Goal: Task Accomplishment & Management: Complete application form

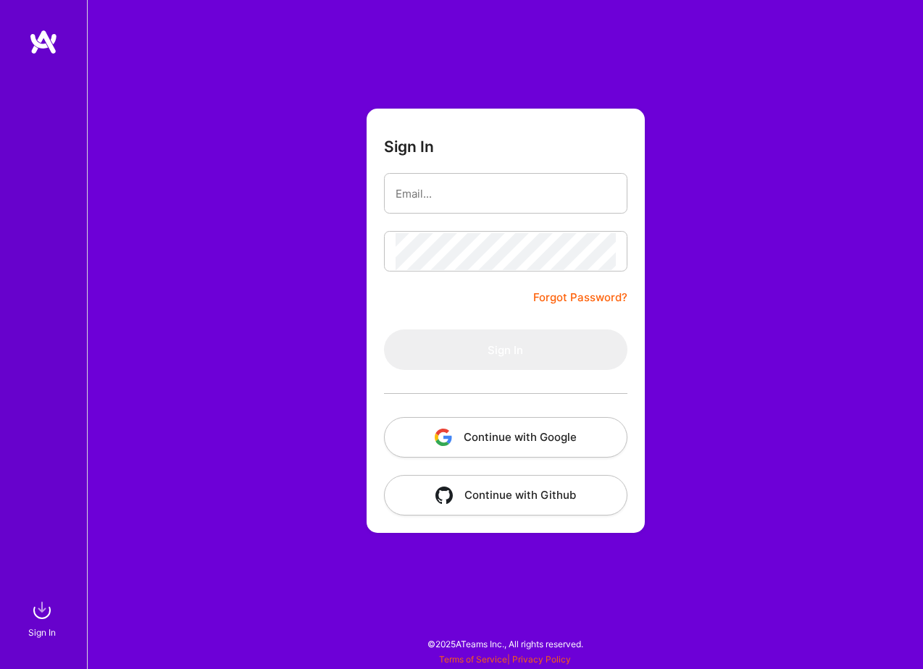
click at [488, 438] on button "Continue with Google" at bounding box center [505, 437] width 243 height 41
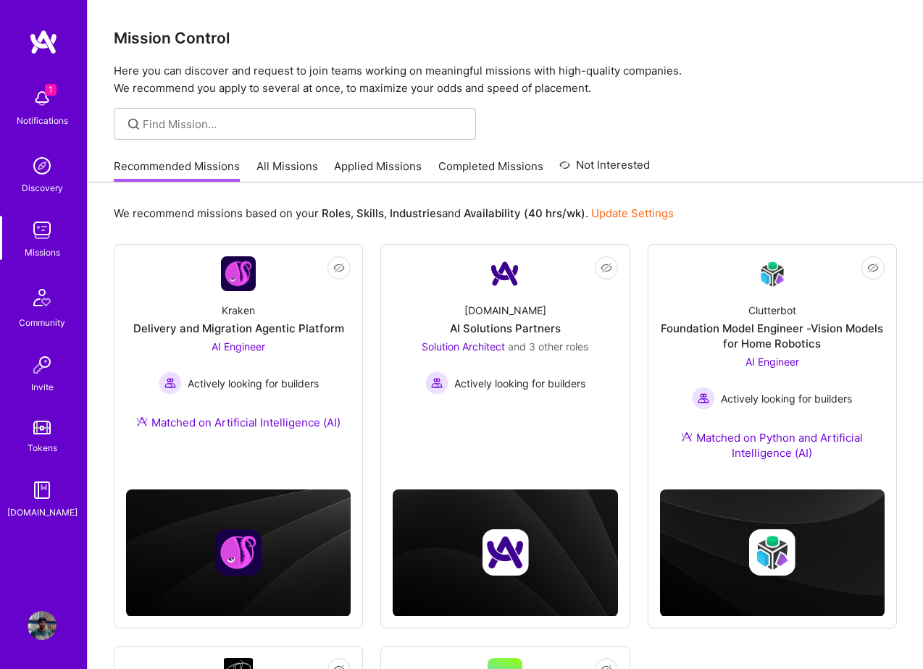
click at [46, 106] on img at bounding box center [42, 98] width 29 height 29
click at [41, 624] on img at bounding box center [42, 626] width 29 height 29
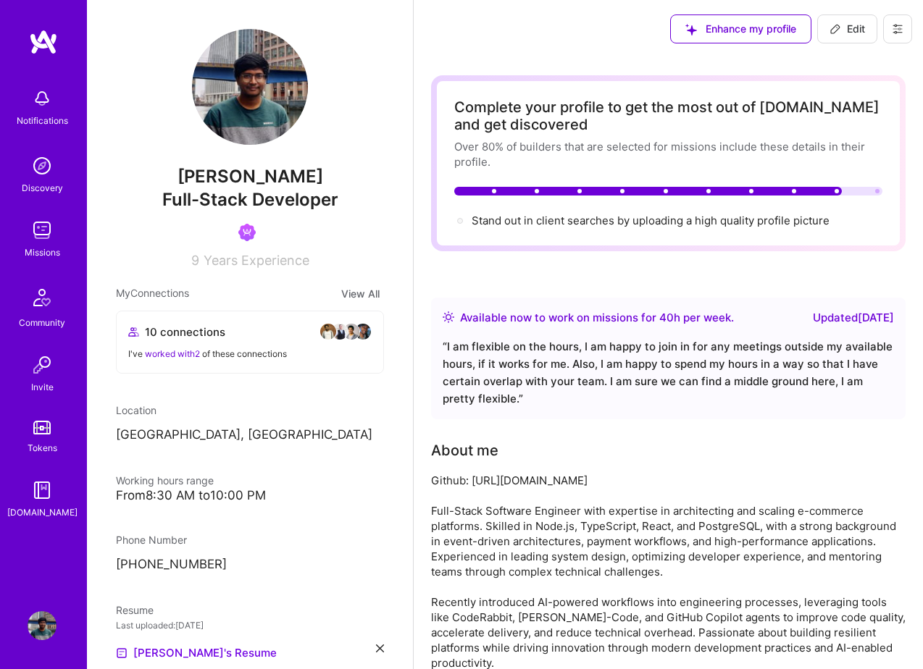
click at [835, 24] on icon at bounding box center [836, 29] width 12 height 12
select select "GB"
select select "Right Now"
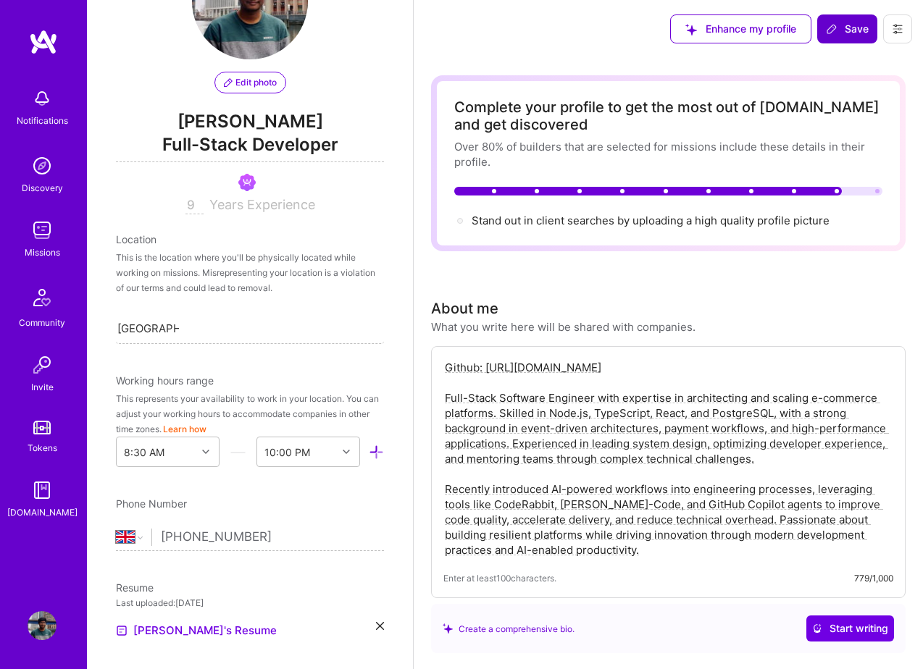
scroll to position [87, 0]
click at [259, 108] on div "Edit photo [PERSON_NAME] Full-Stack Developer 9 Years Experience" at bounding box center [250, 77] width 268 height 271
click at [242, 130] on span "[PERSON_NAME]" at bounding box center [250, 120] width 268 height 22
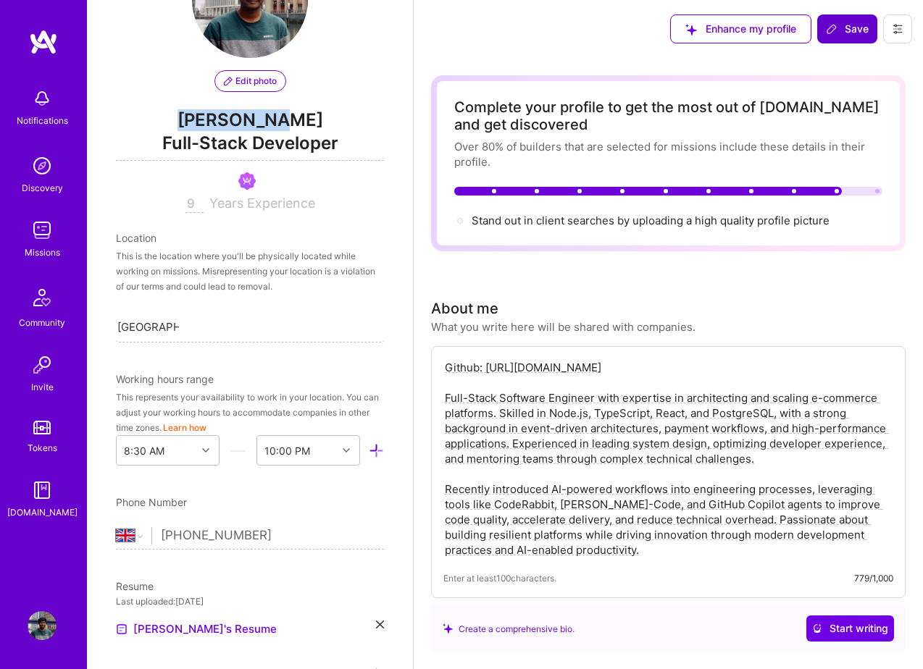
click at [242, 130] on span "[PERSON_NAME]" at bounding box center [250, 120] width 268 height 22
click at [249, 143] on span "Full-Stack Developer" at bounding box center [250, 146] width 268 height 30
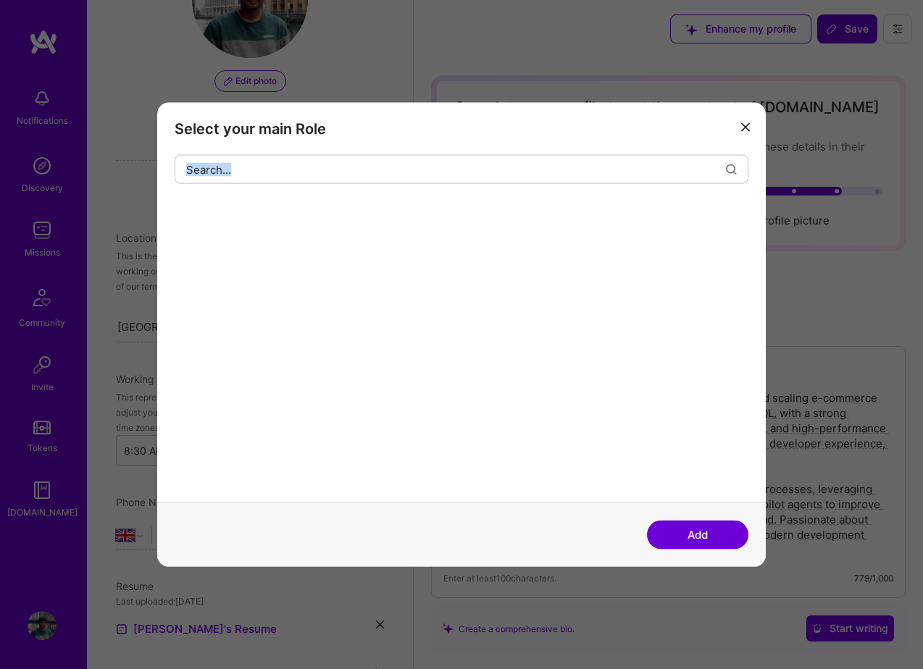
click at [249, 143] on div "Select your main Role" at bounding box center [461, 303] width 609 height 400
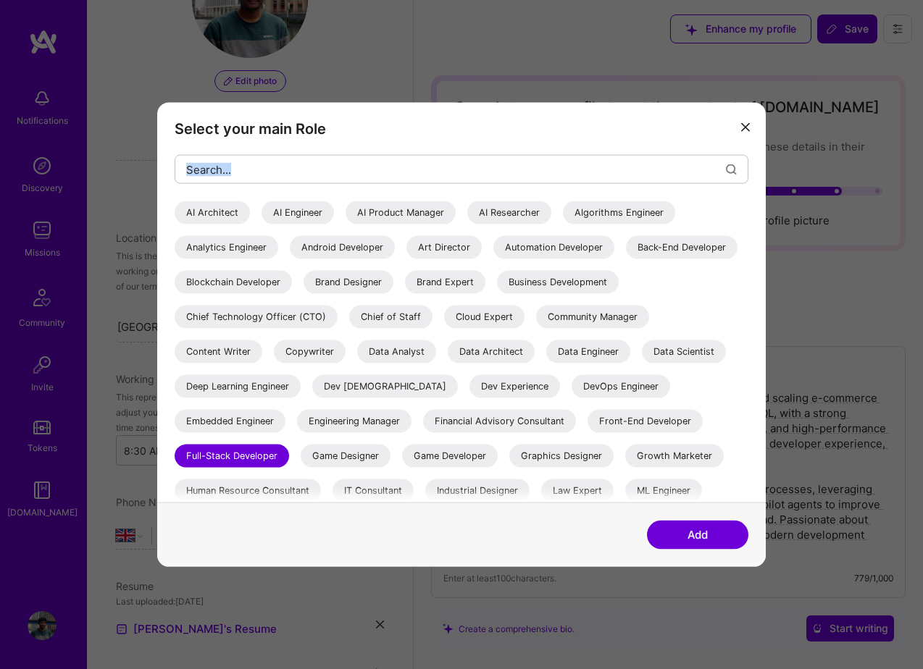
click at [743, 122] on icon "modal" at bounding box center [745, 126] width 9 height 9
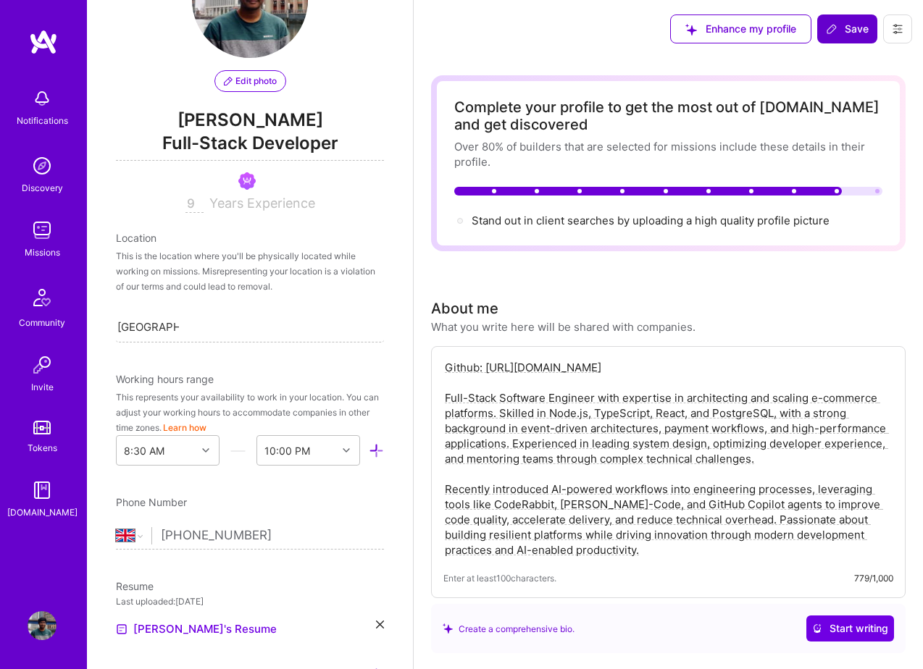
click at [288, 145] on span "Full-Stack Developer" at bounding box center [250, 146] width 268 height 30
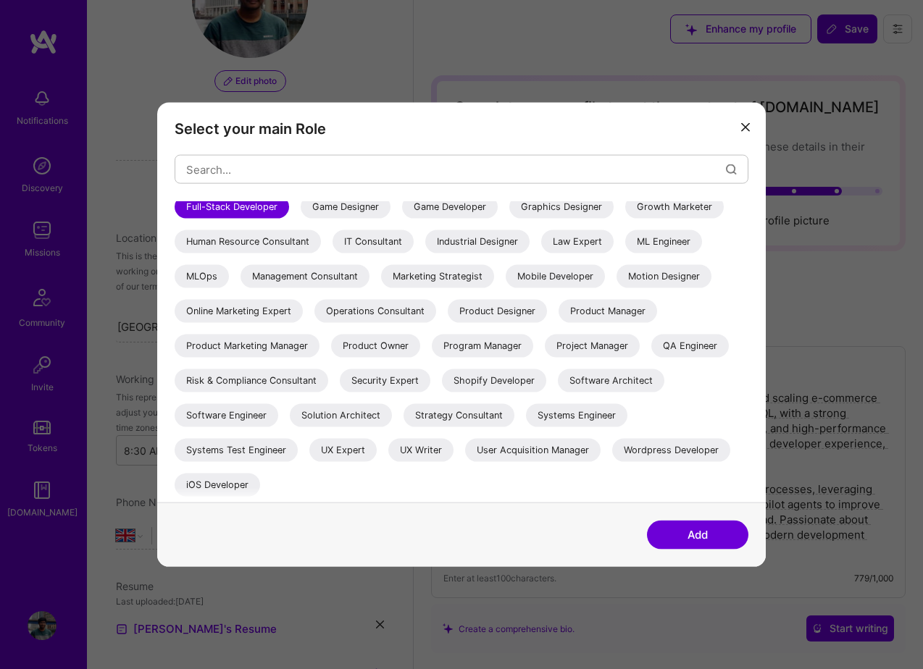
scroll to position [284, 0]
click at [742, 127] on icon "modal" at bounding box center [745, 126] width 9 height 9
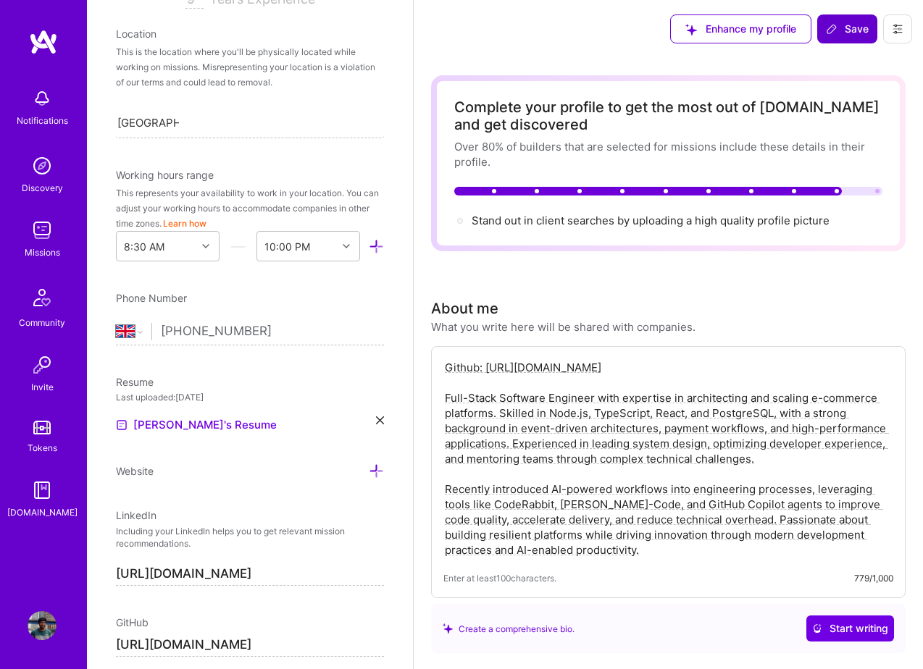
scroll to position [336, 0]
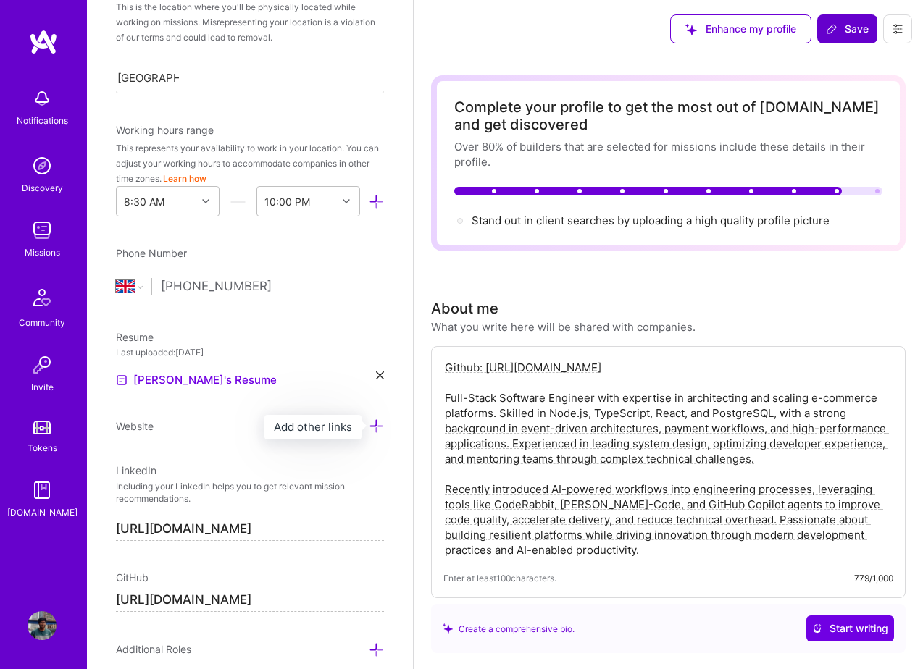
click at [375, 422] on icon at bounding box center [376, 426] width 15 height 15
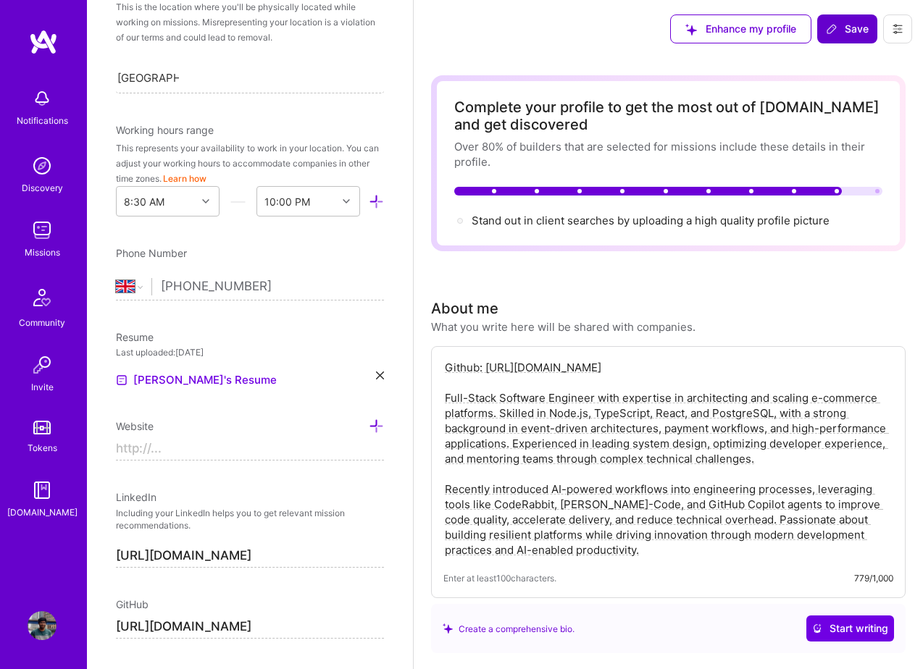
click at [212, 446] on input at bounding box center [250, 449] width 268 height 23
type input "g"
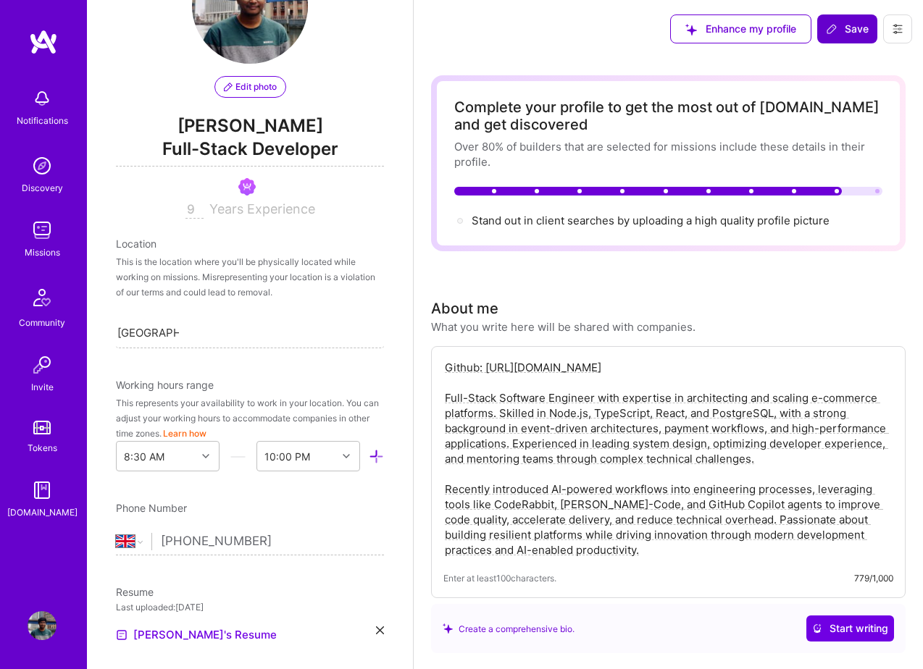
scroll to position [0, 0]
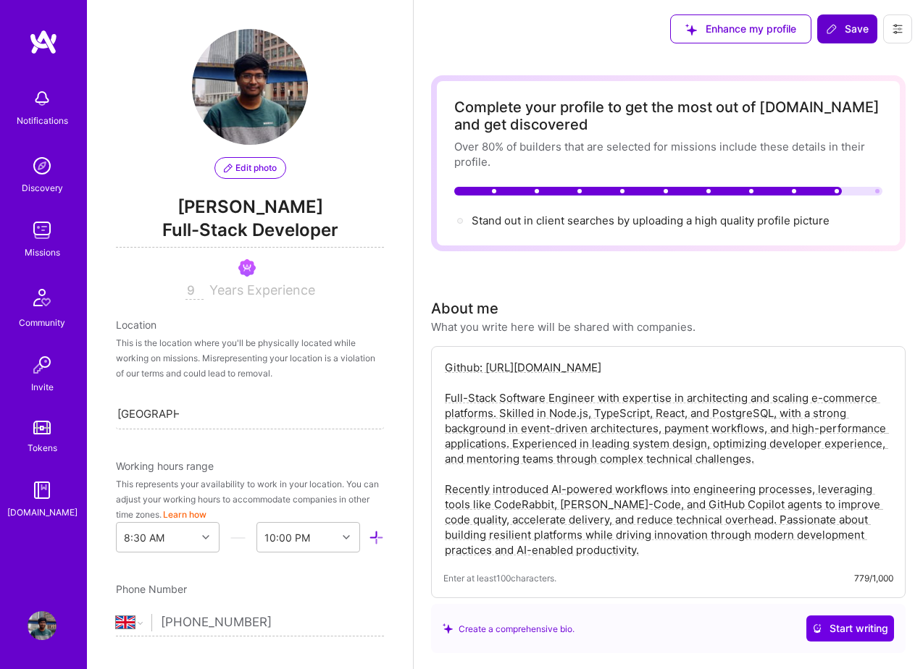
type input "[URL]"
click at [843, 18] on button "Save" at bounding box center [847, 28] width 60 height 29
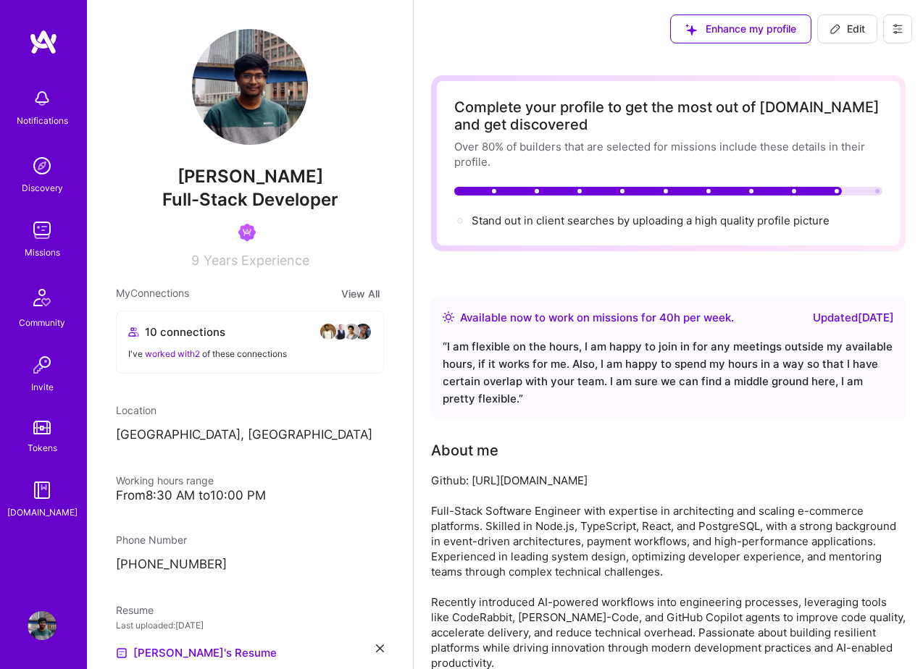
click at [759, 29] on span "Enhance my profile" at bounding box center [740, 29] width 111 height 14
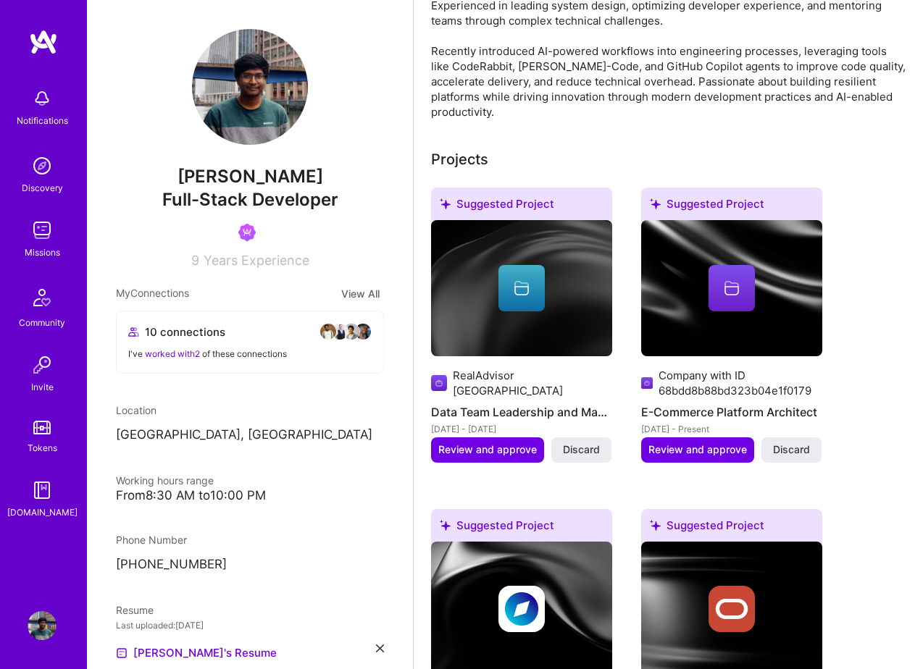
scroll to position [571, 0]
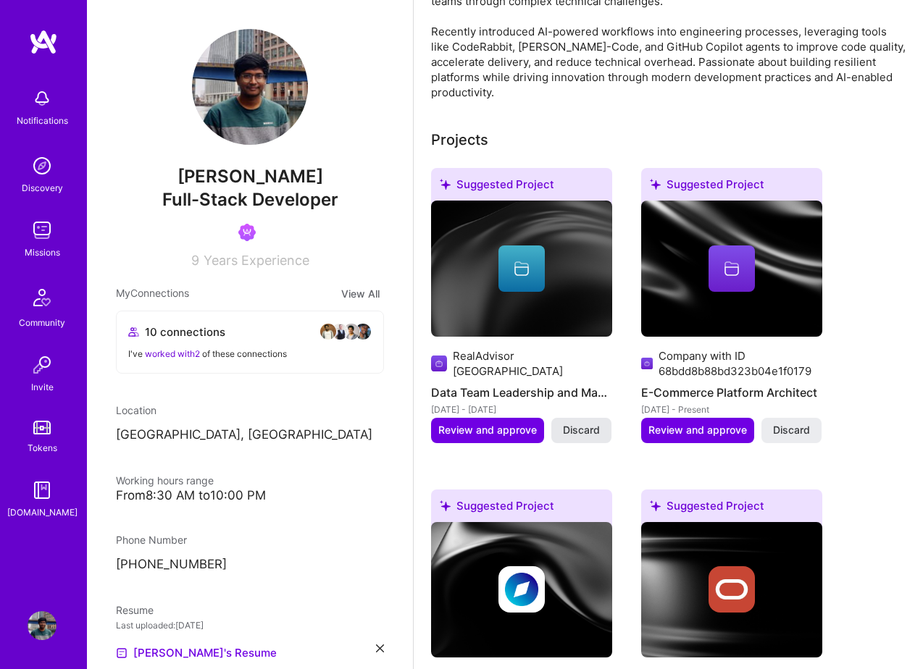
click at [589, 423] on span "Discard" at bounding box center [581, 430] width 37 height 14
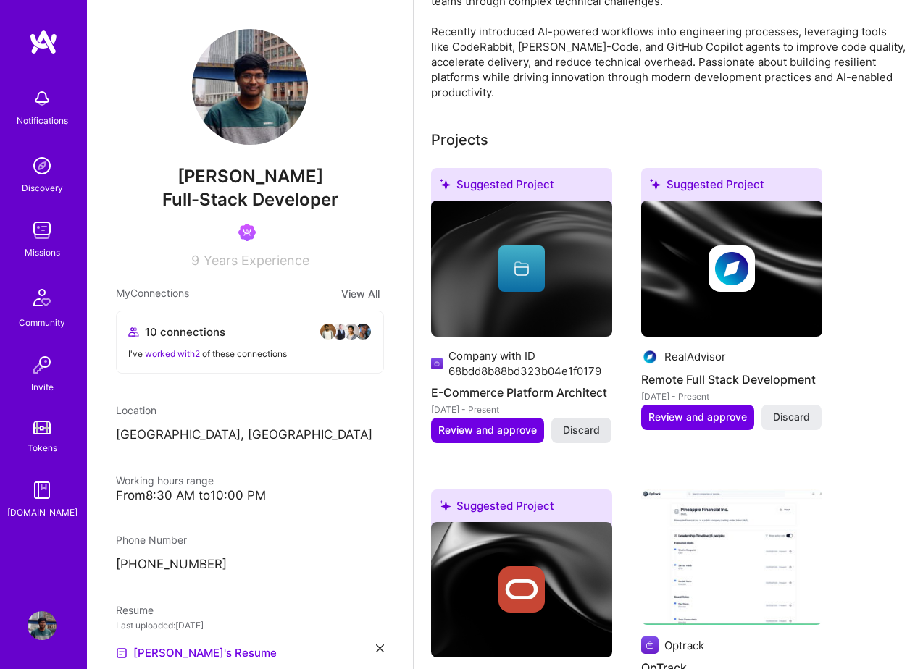
click at [590, 423] on span "Discard" at bounding box center [581, 430] width 37 height 14
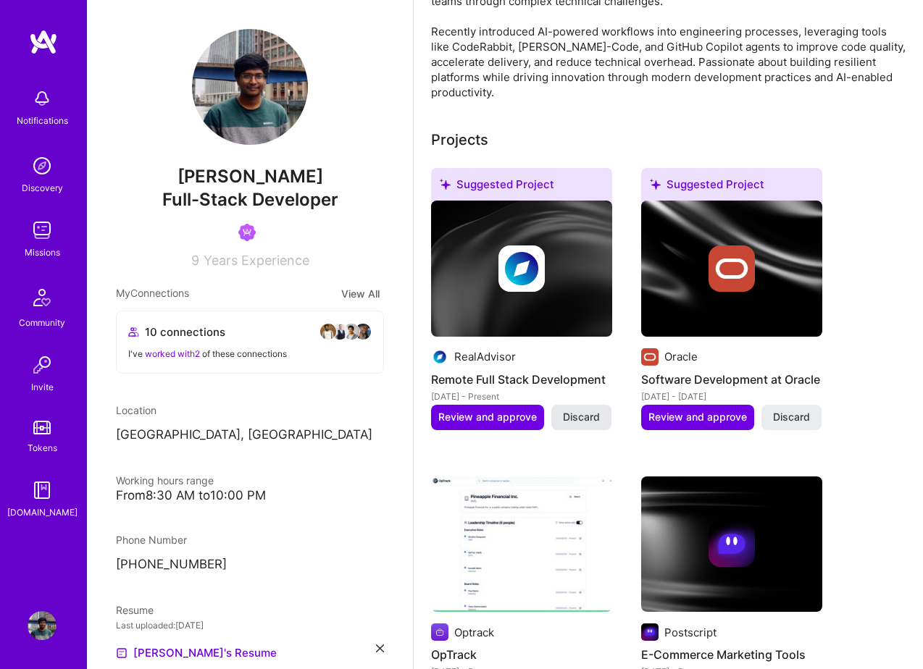
click at [593, 410] on span "Discard" at bounding box center [581, 417] width 37 height 14
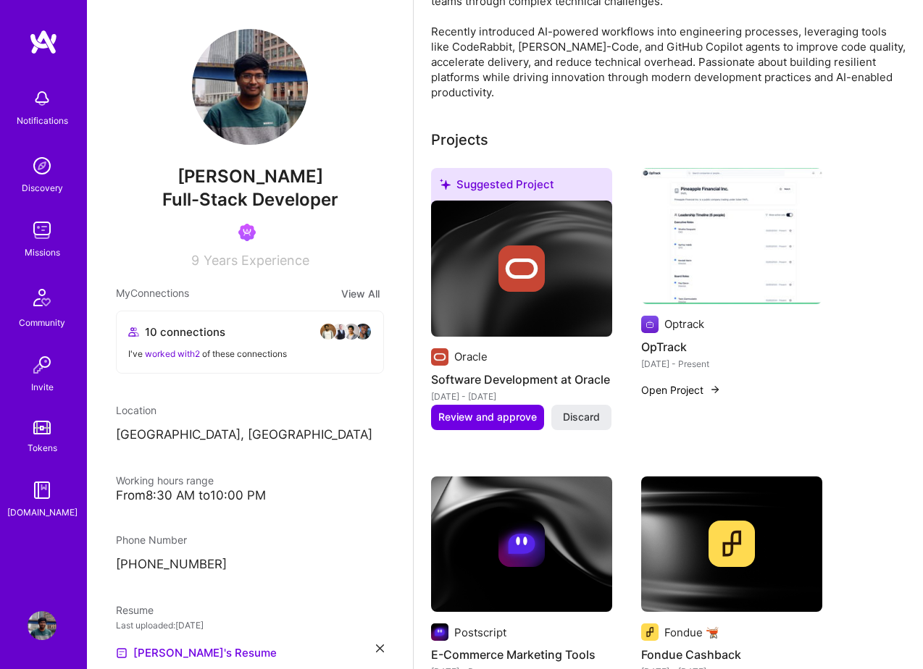
click at [593, 410] on span "Discard" at bounding box center [581, 417] width 37 height 14
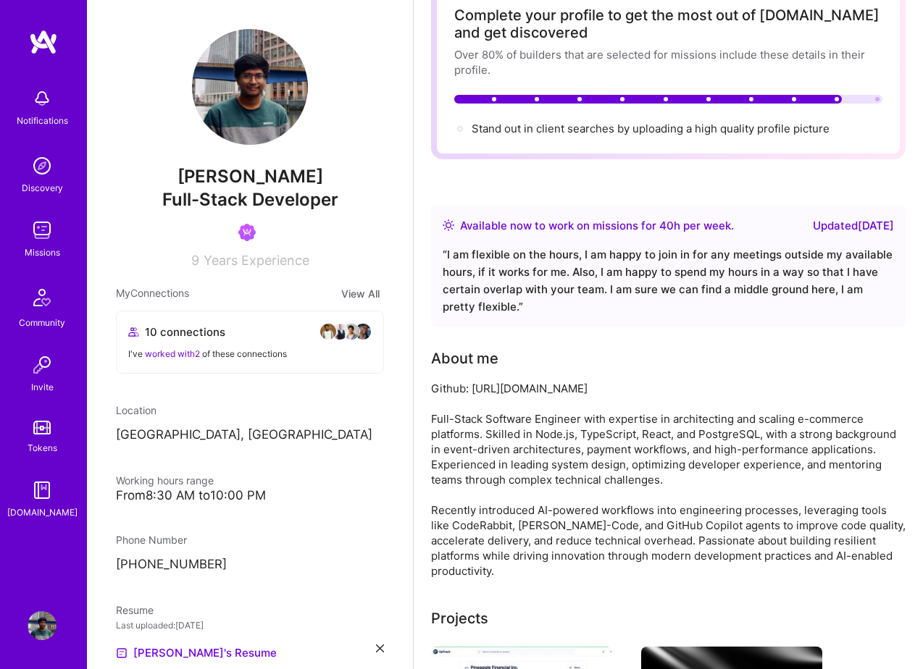
scroll to position [0, 0]
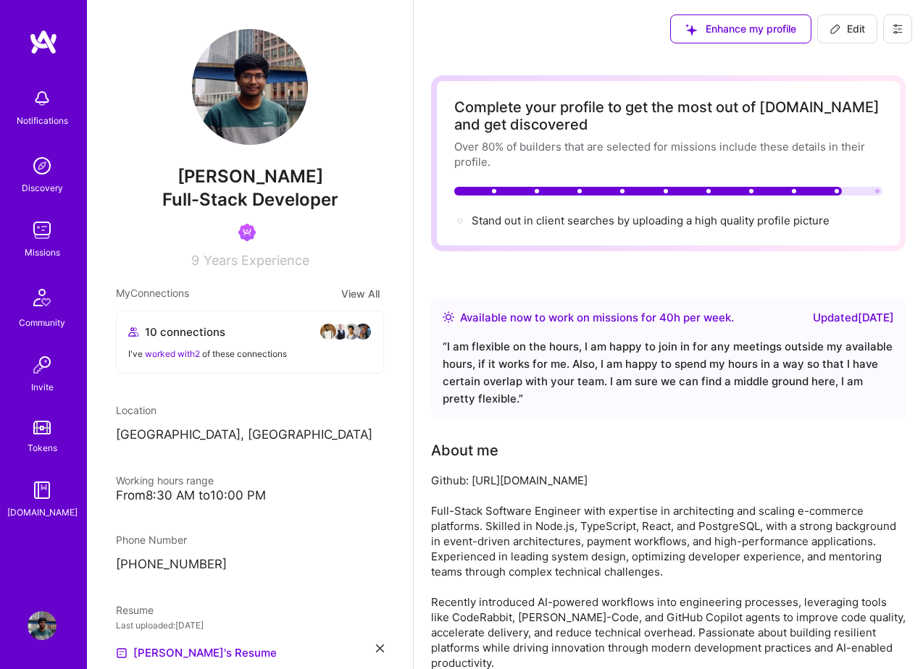
click at [37, 162] on img at bounding box center [42, 165] width 29 height 29
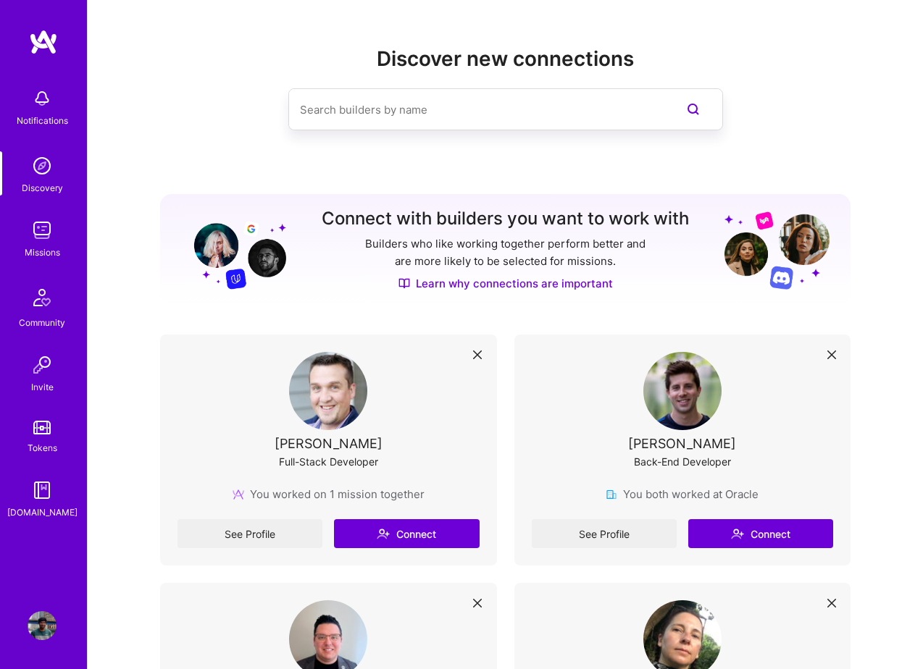
click at [45, 211] on div "Notifications Discovery Missions Community Invite Tokens [DOMAIN_NAME]" at bounding box center [43, 300] width 87 height 439
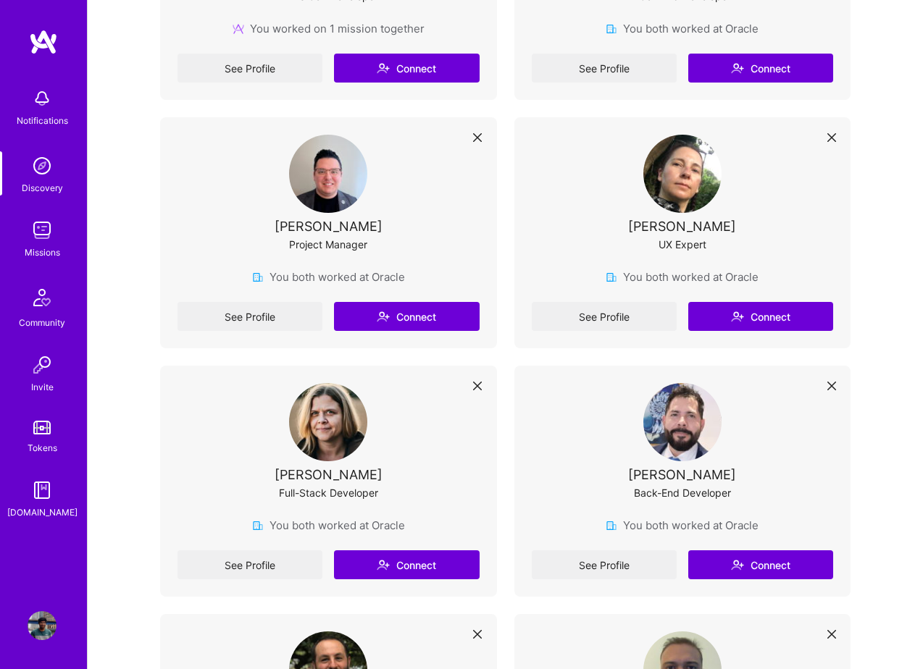
scroll to position [582, 0]
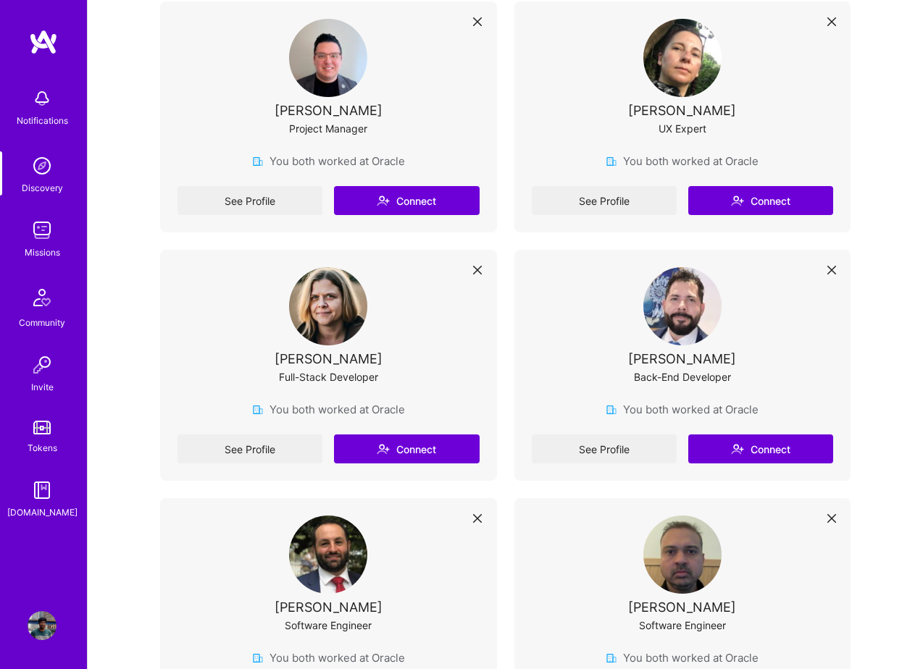
click at [34, 240] on img at bounding box center [42, 230] width 29 height 29
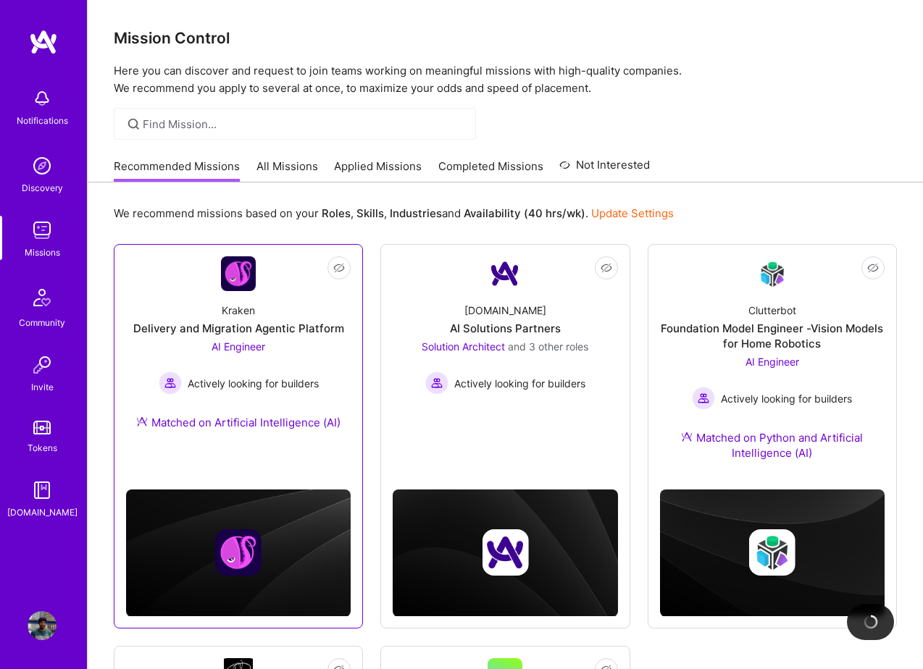
click at [249, 428] on div "Matched on Artificial Intelligence (AI)" at bounding box center [238, 422] width 204 height 15
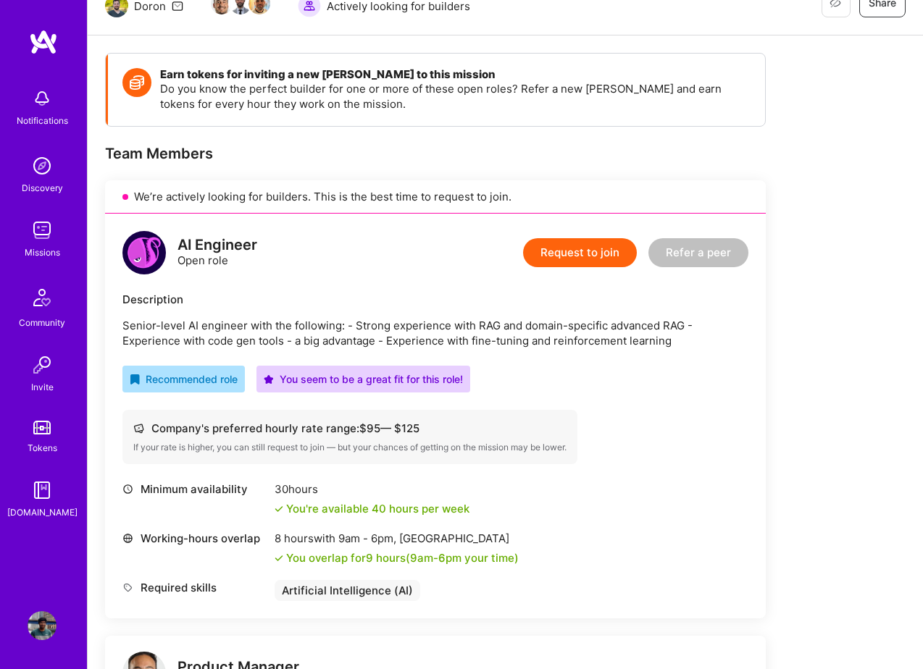
scroll to position [66, 0]
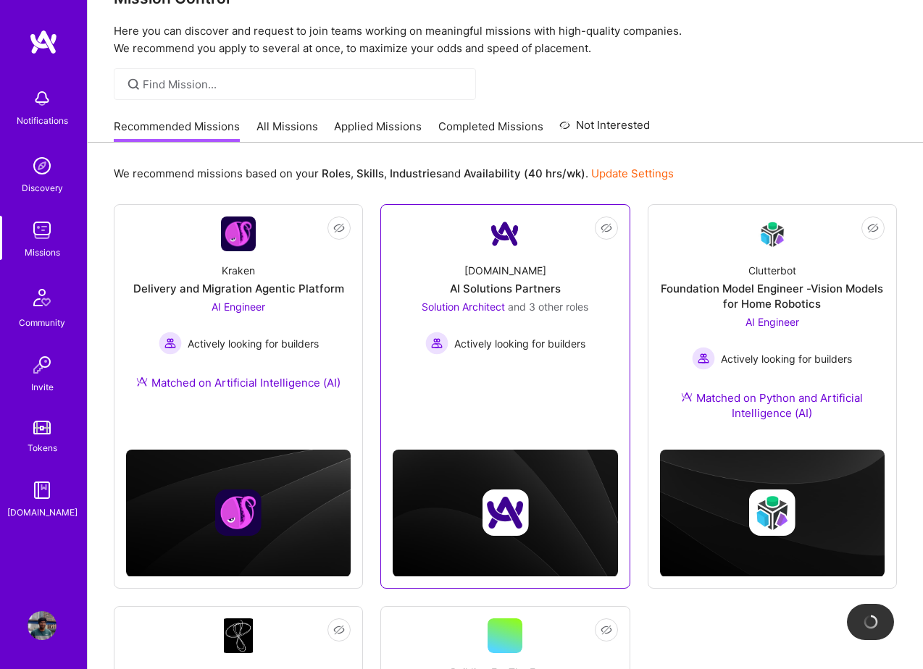
scroll to position [48, 0]
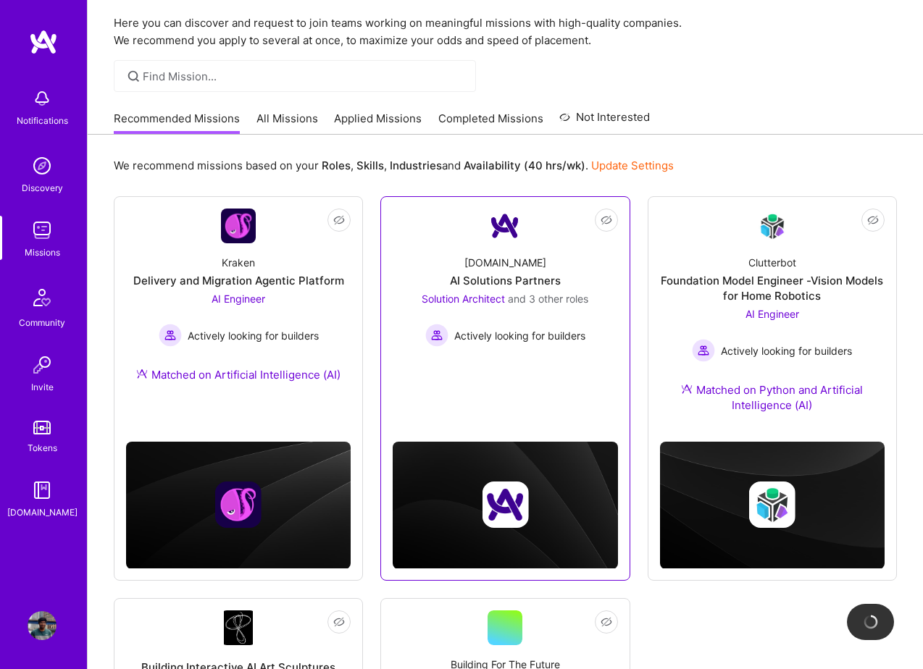
click at [502, 372] on link "Not Interested [DOMAIN_NAME] AI Solutions Partners Solution Architect and 3 oth…" at bounding box center [505, 296] width 225 height 174
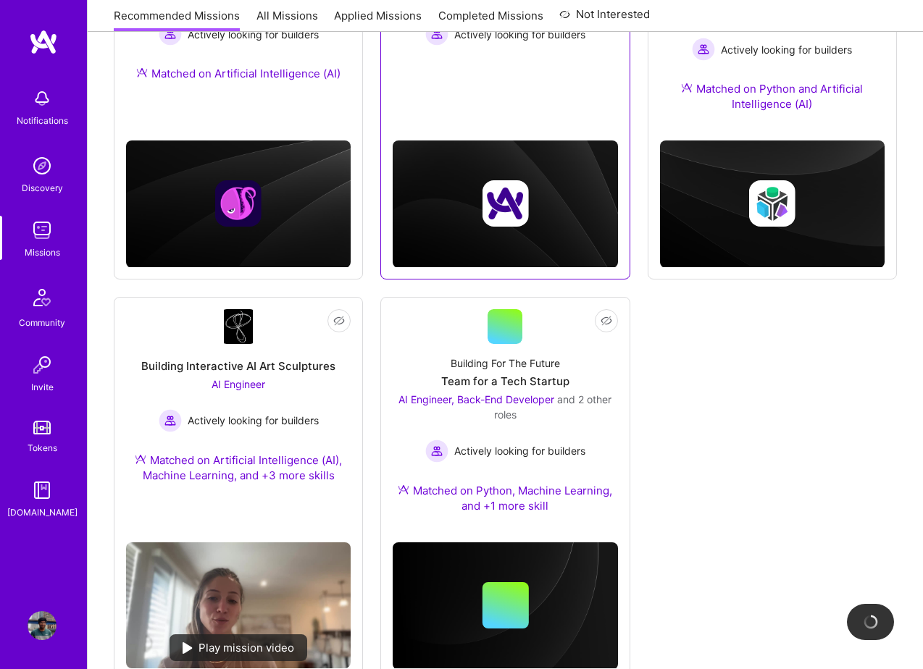
scroll to position [396, 0]
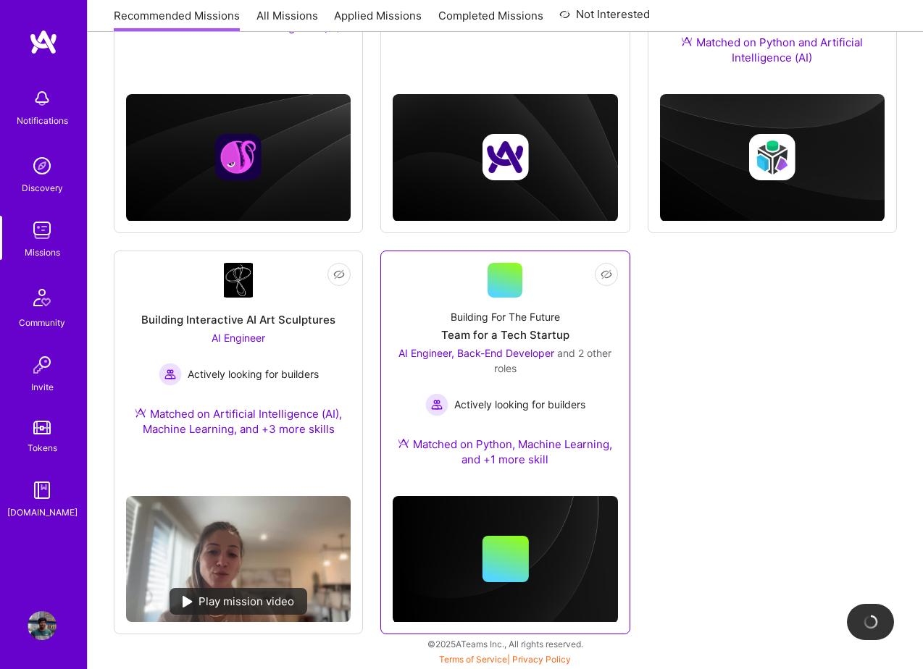
click at [577, 370] on div "AI Engineer, Back-End Developer and 2 other roles" at bounding box center [505, 361] width 225 height 30
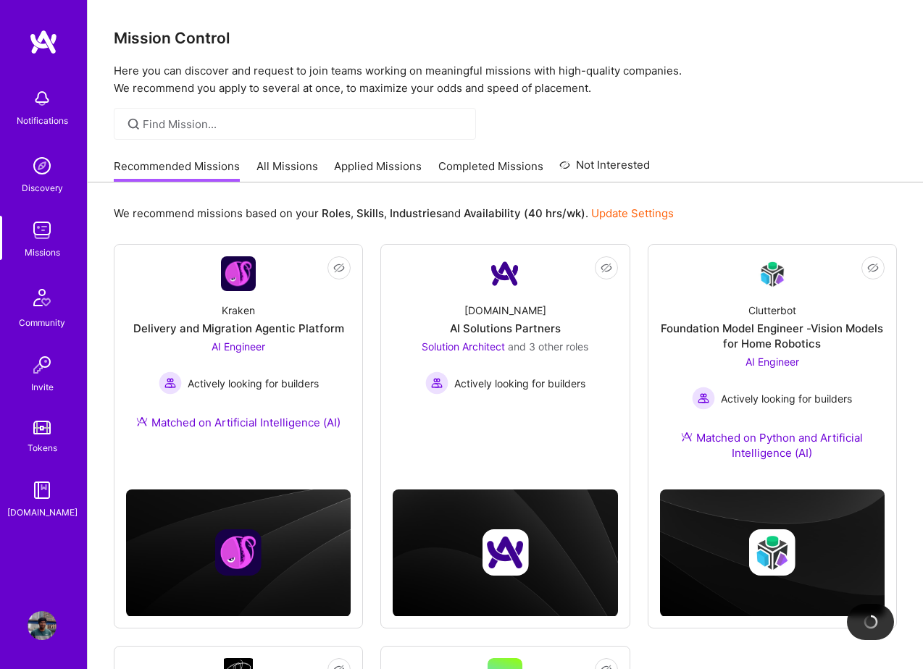
click at [299, 167] on link "All Missions" at bounding box center [287, 171] width 62 height 24
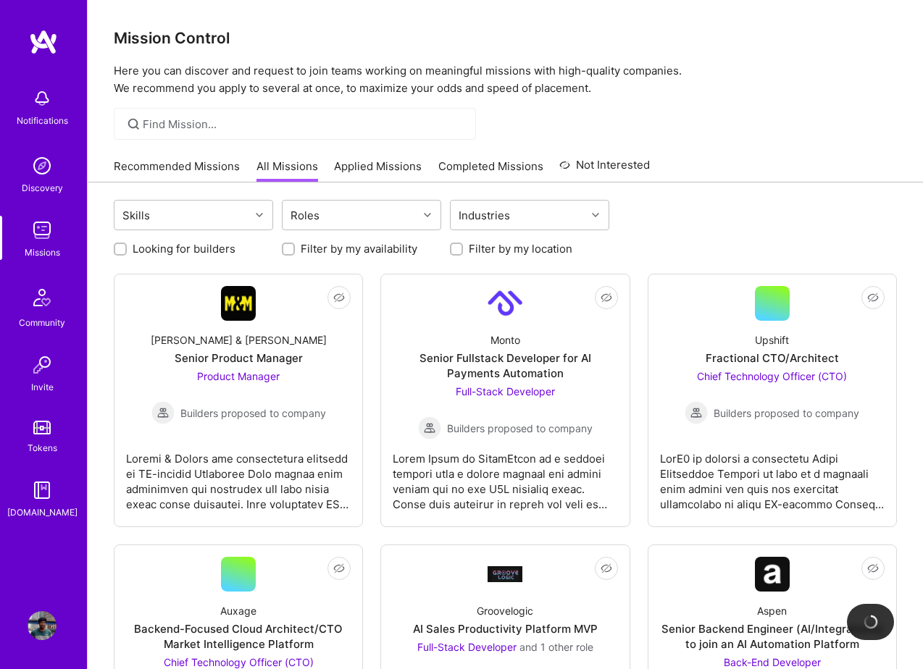
click at [115, 246] on div at bounding box center [120, 249] width 13 height 13
click at [122, 249] on input "Looking for builders" at bounding box center [122, 250] width 10 height 10
checkbox input "true"
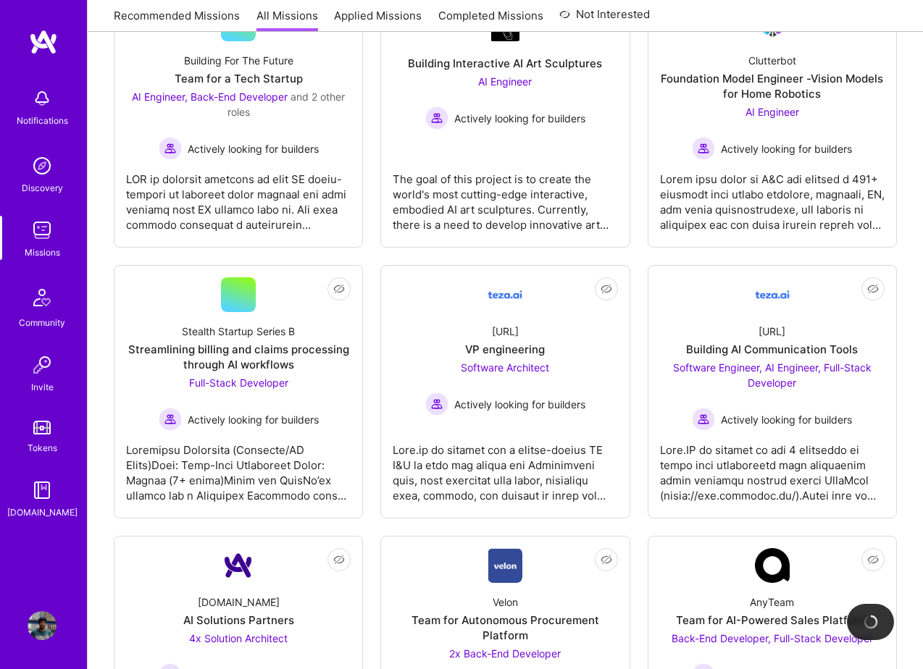
scroll to position [552, 0]
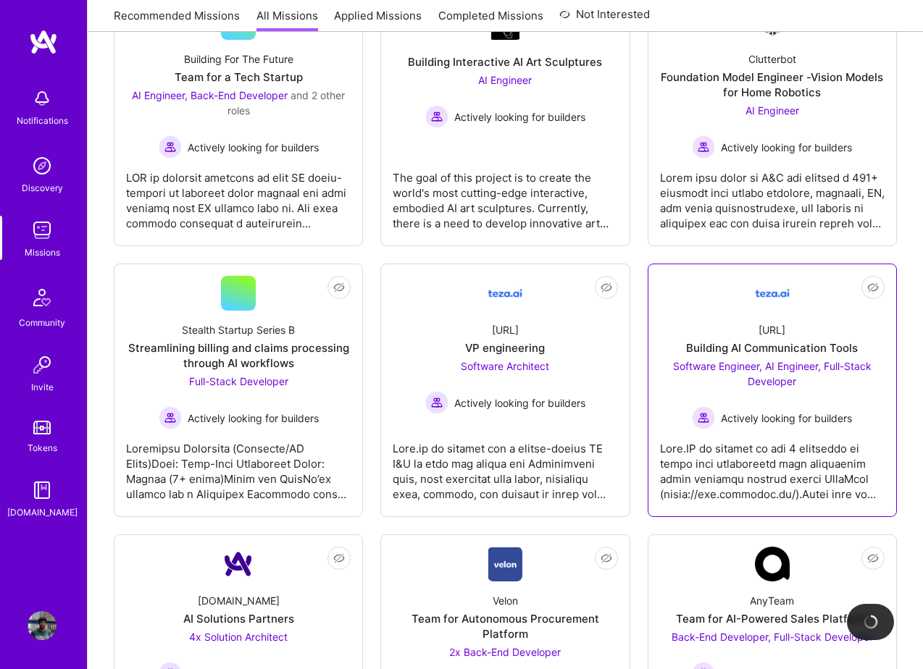
click at [759, 386] on span "Software Engineer, AI Engineer, Full-Stack Developer" at bounding box center [772, 374] width 199 height 28
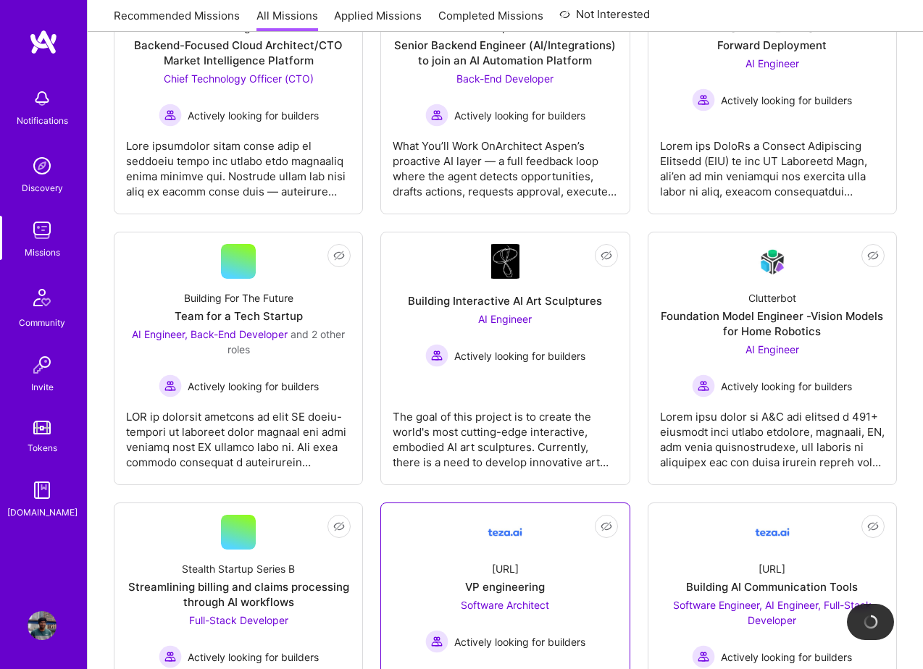
scroll to position [62, 0]
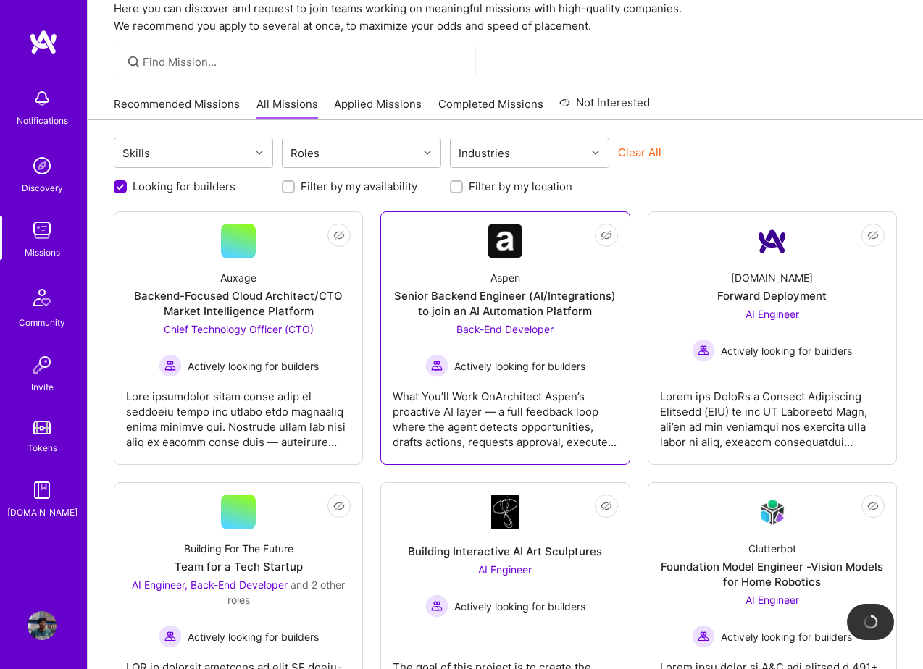
click at [521, 343] on div "Back-End Developer Actively looking for builders" at bounding box center [505, 350] width 160 height 56
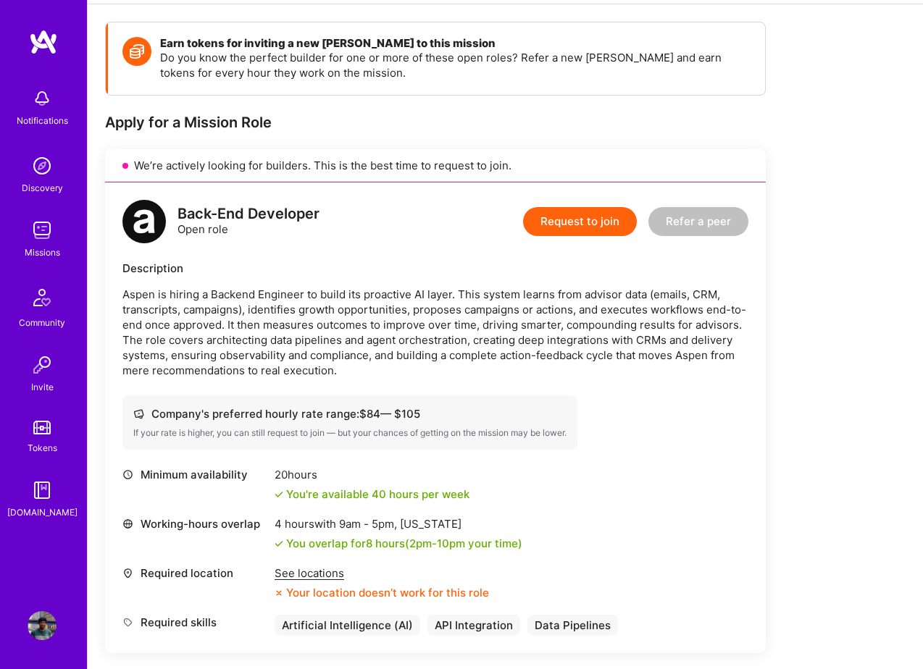
scroll to position [211, 0]
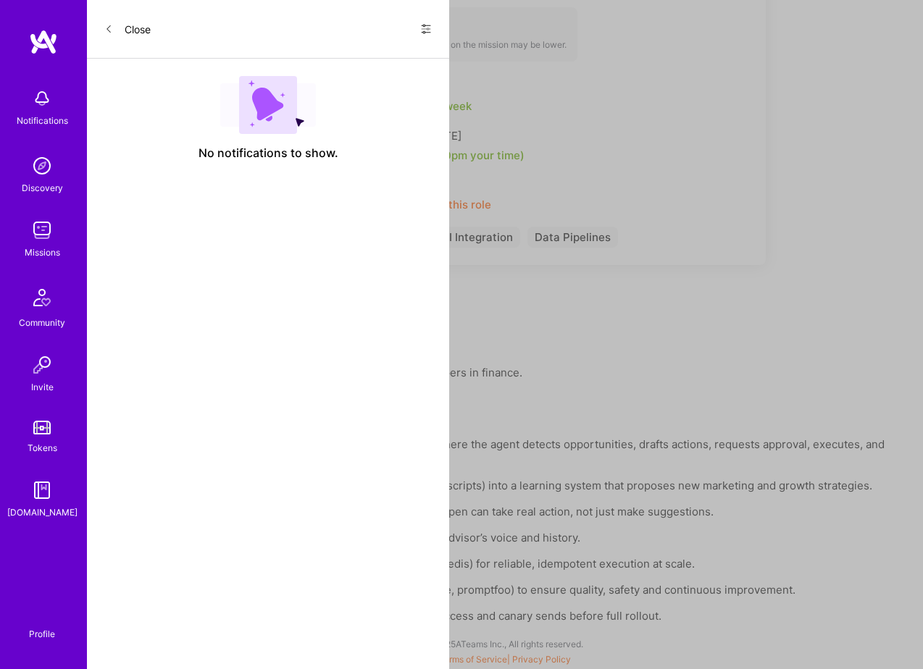
scroll to position [63, 0]
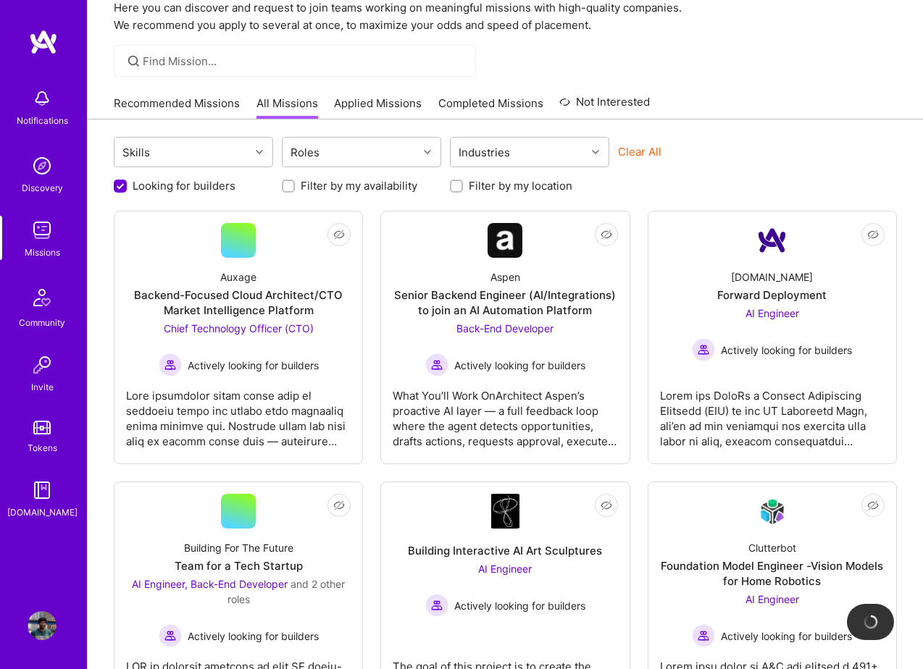
click at [455, 183] on input "Filter by my location" at bounding box center [458, 187] width 10 height 10
checkbox input "true"
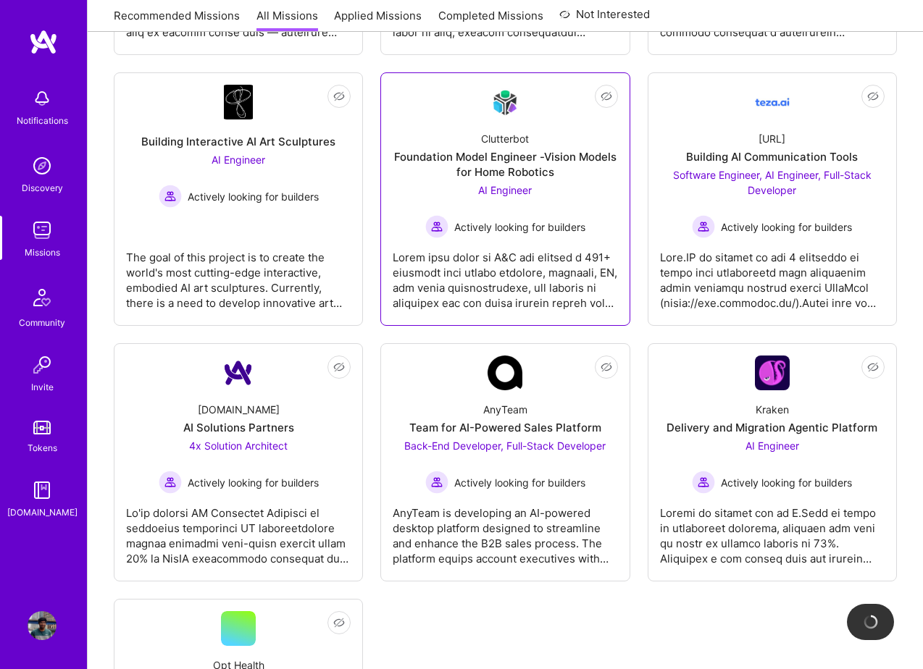
scroll to position [492, 0]
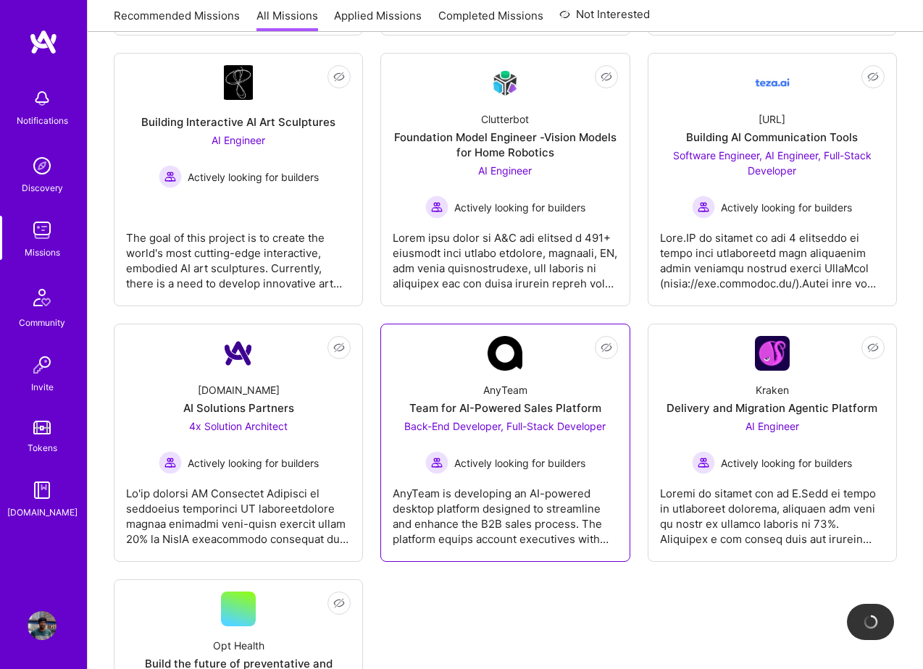
click at [501, 475] on div "AnyTeam is developing an AI-powered desktop platform designed to streamline and…" at bounding box center [505, 511] width 225 height 72
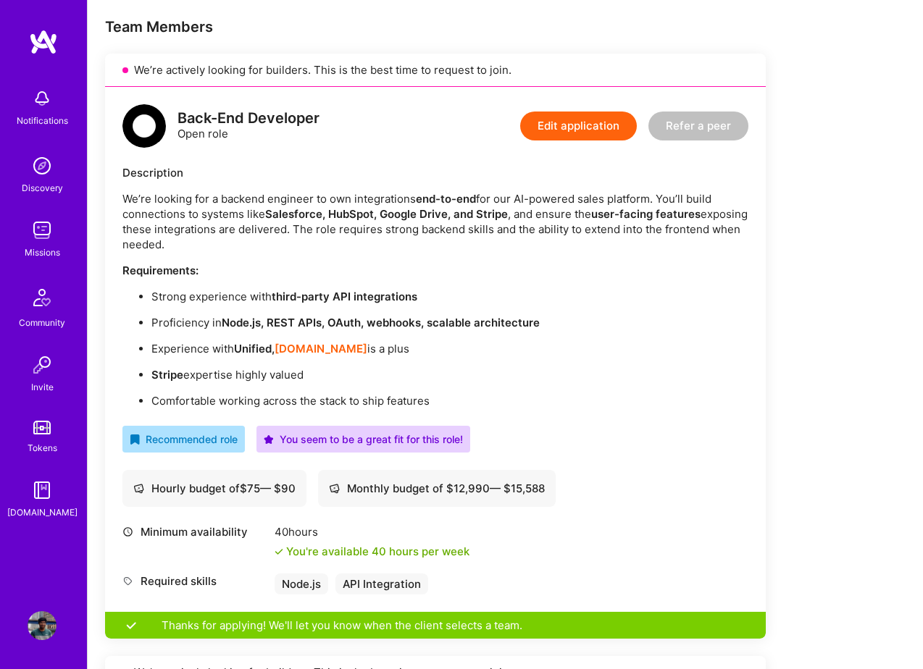
scroll to position [293, 0]
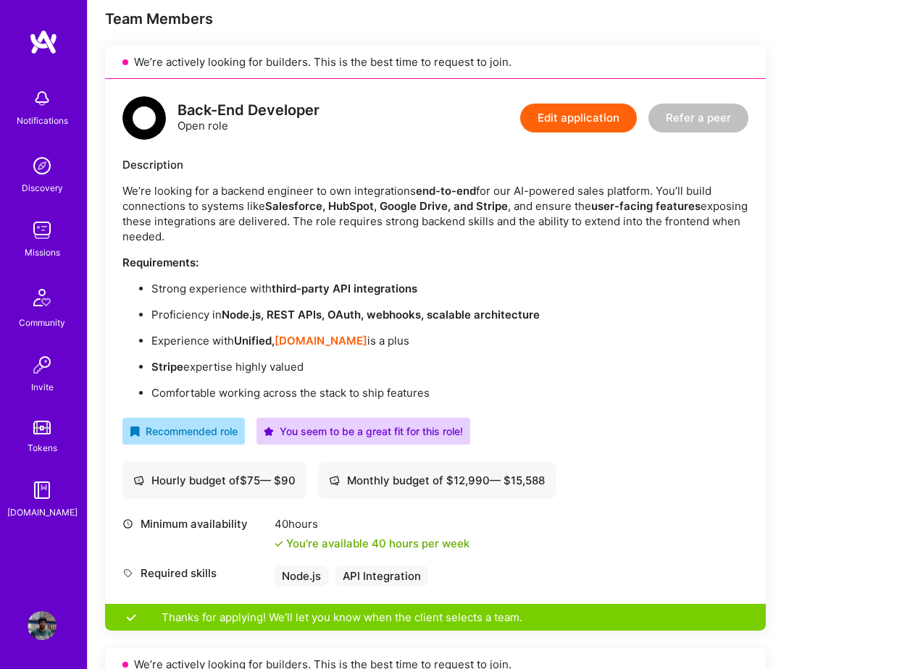
click at [315, 343] on strong "[DOMAIN_NAME]" at bounding box center [321, 341] width 93 height 14
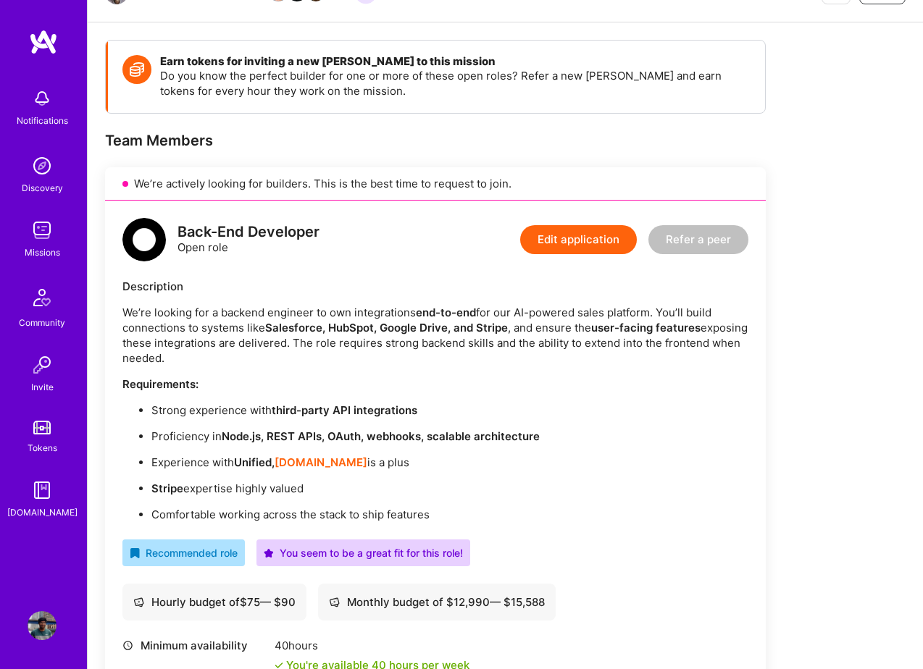
scroll to position [304, 0]
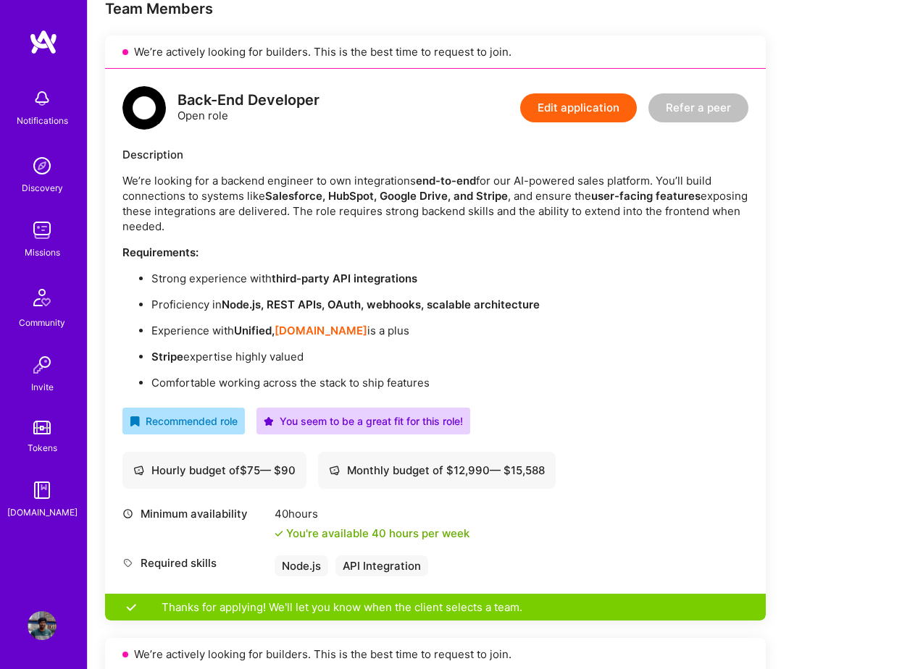
click at [572, 103] on button "Edit application" at bounding box center [578, 107] width 117 height 29
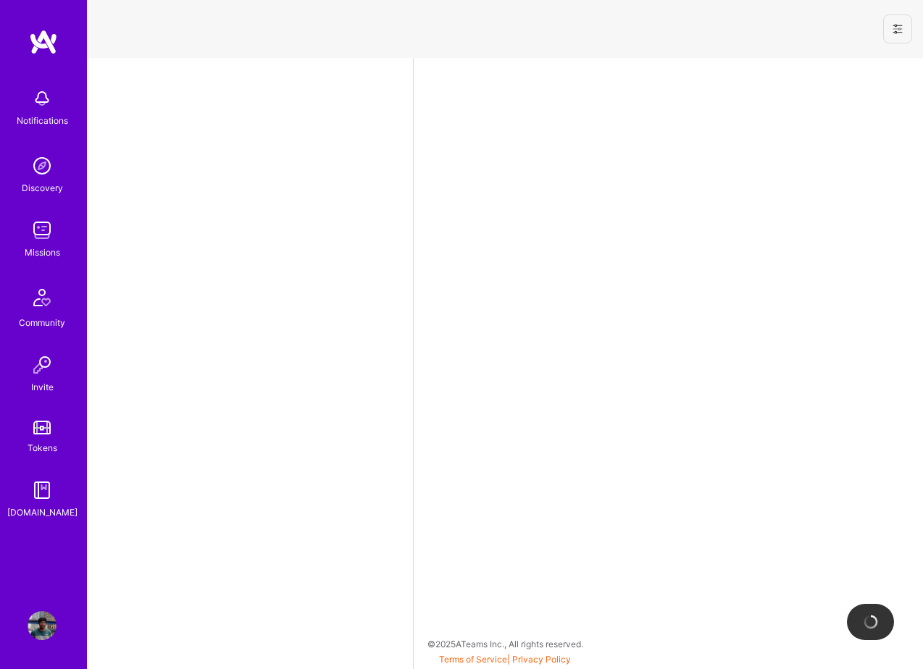
select select "GB"
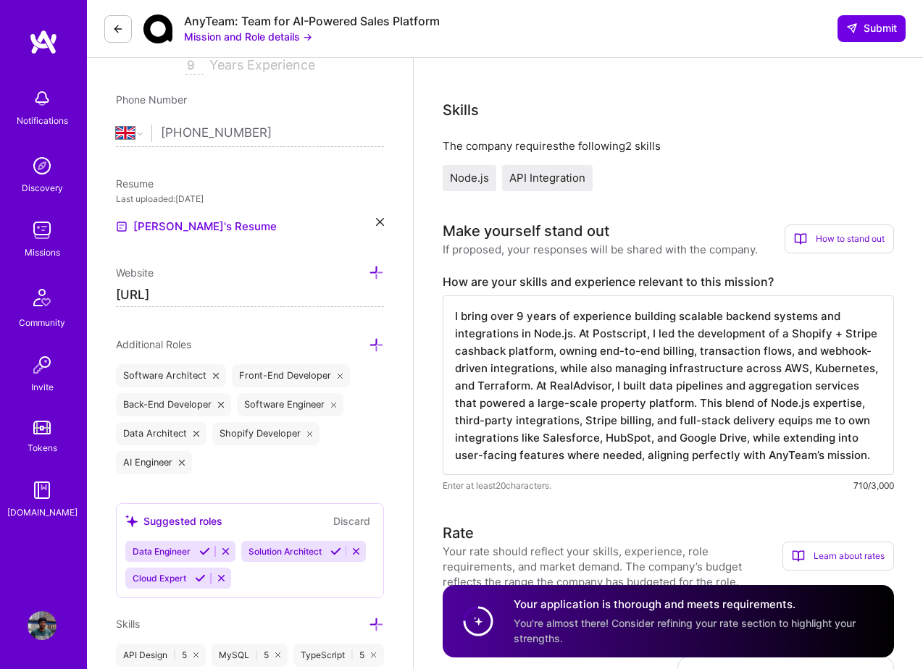
scroll to position [297, 0]
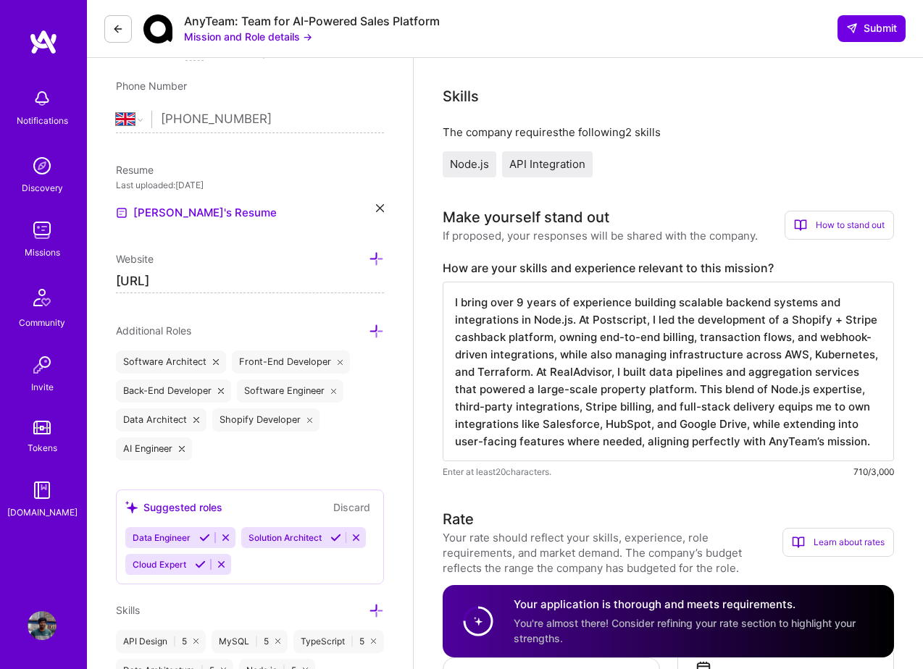
click at [575, 406] on textarea "I bring over 9 years of experience building scalable backend systems and integr…" at bounding box center [668, 372] width 451 height 180
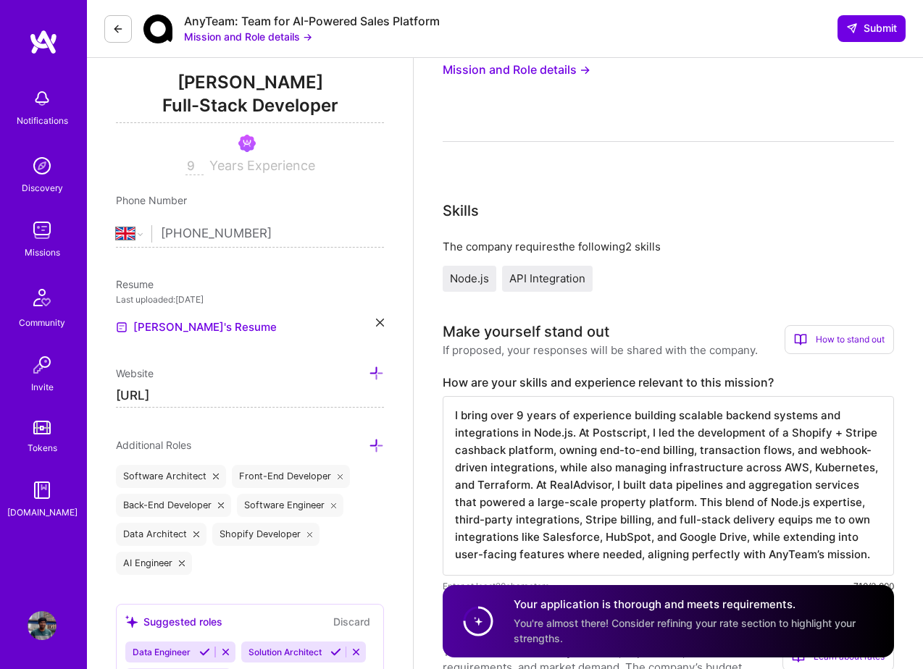
click at [592, 506] on textarea "I bring over 9 years of experience building scalable backend systems and integr…" at bounding box center [668, 486] width 451 height 180
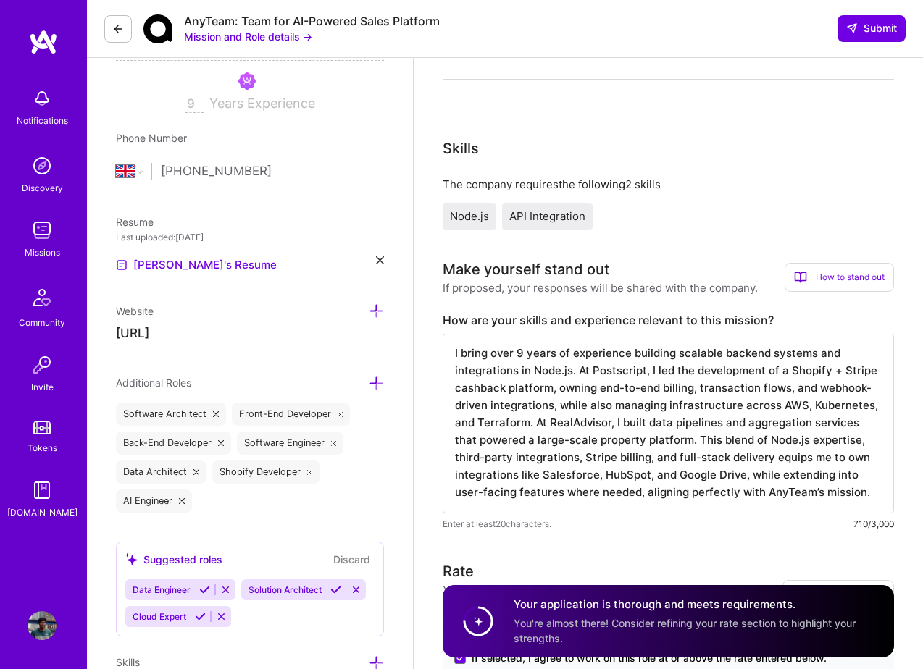
scroll to position [246, 0]
click at [647, 483] on textarea "I bring over 9 years of experience building scalable backend systems and integr…" at bounding box center [668, 423] width 451 height 180
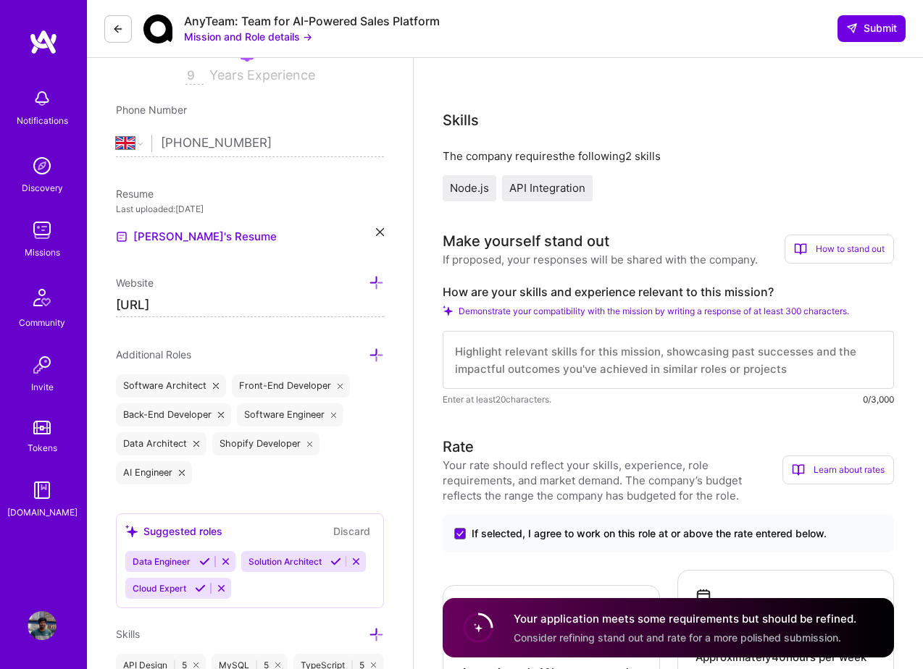
scroll to position [288, 0]
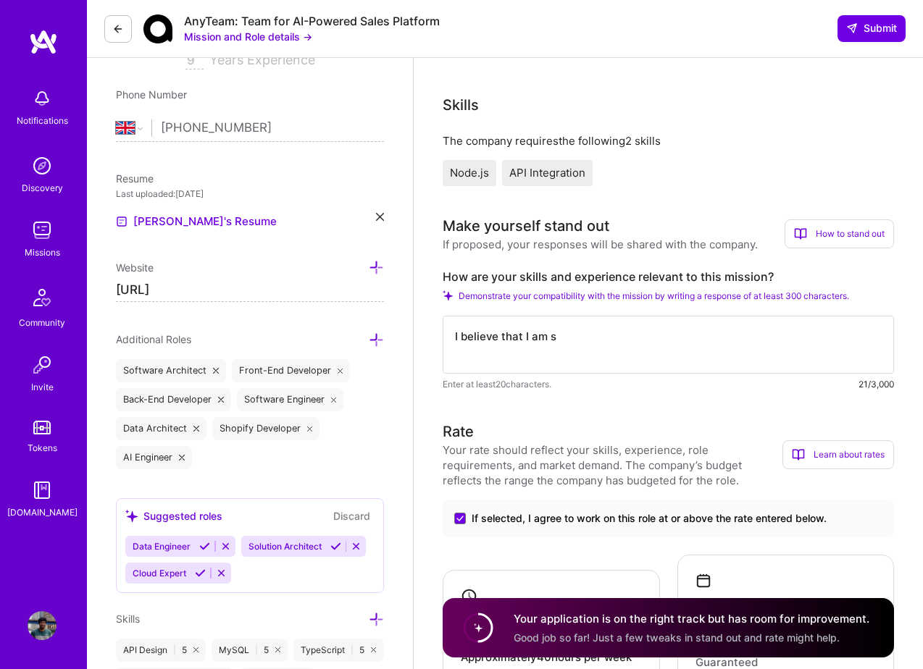
type textarea "I believe that I am"
type textarea "Hello,"
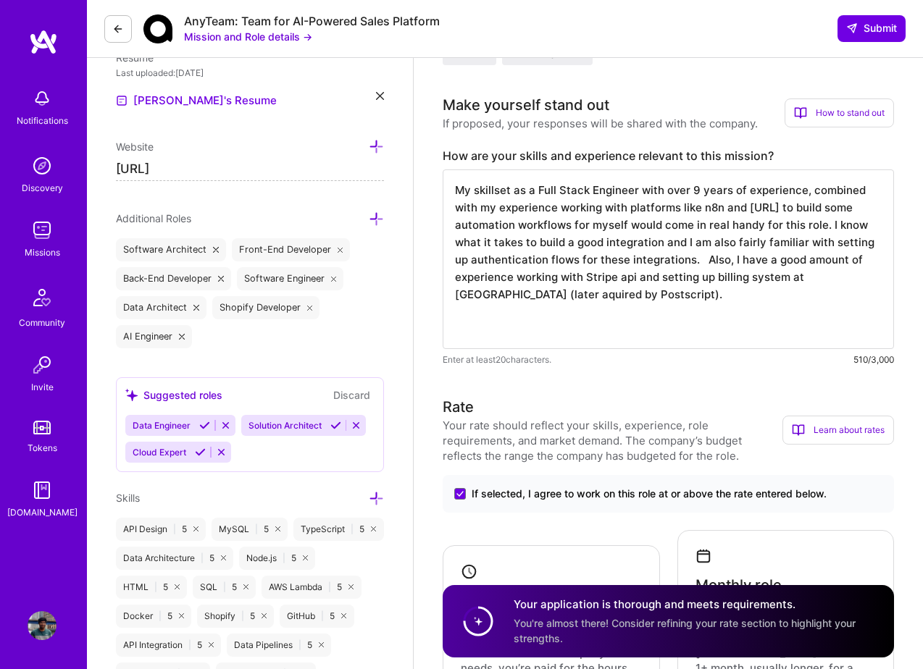
scroll to position [0, 0]
click at [465, 294] on textarea "My skillset as a Full Stack Engineer with over 9 years of experience, combined …" at bounding box center [668, 260] width 451 height 180
click at [480, 322] on textarea "My skillset as a Full Stack Engineer with over 9 years of experience, combined …" at bounding box center [668, 260] width 451 height 180
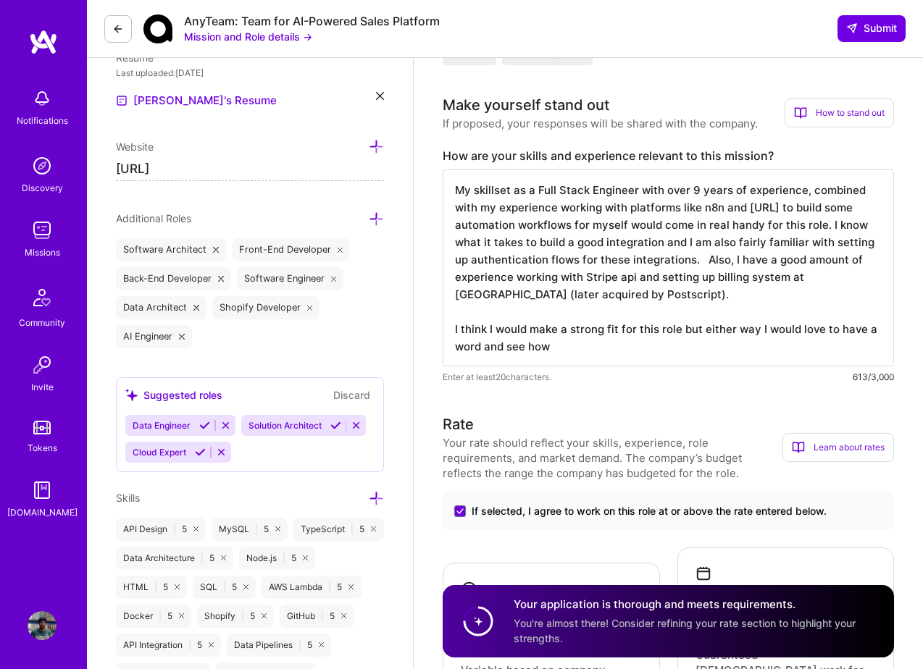
click at [596, 298] on textarea "My skillset as a Full Stack Engineer with over 9 years of experience, combined …" at bounding box center [668, 268] width 451 height 197
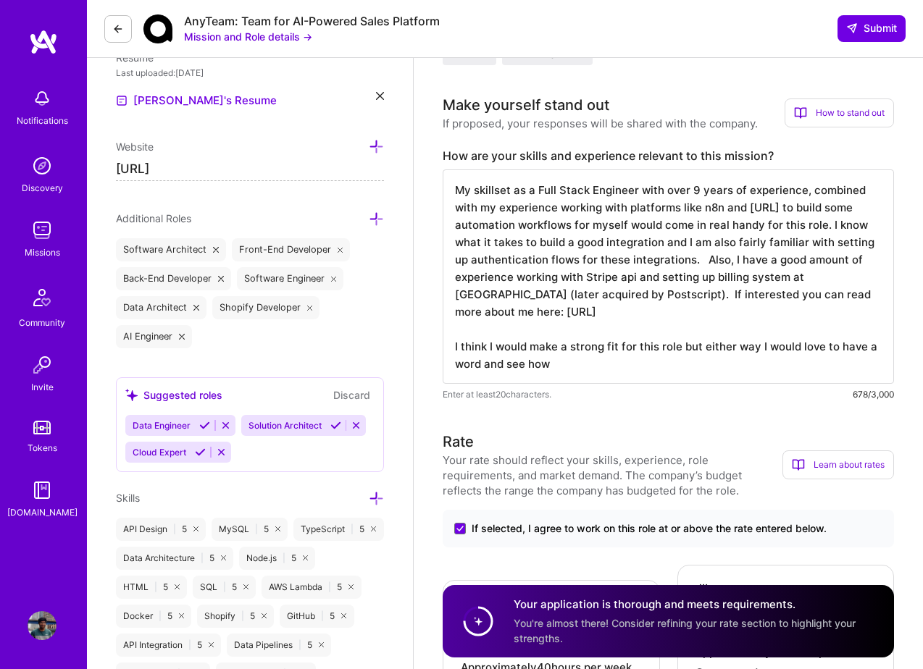
click at [833, 296] on textarea "My skillset as a Full Stack Engineer with over 9 years of experience, combined …" at bounding box center [668, 277] width 451 height 214
click at [629, 358] on textarea "My skillset as a Full Stack Engineer with over 9 years of experience, combined …" at bounding box center [668, 277] width 451 height 214
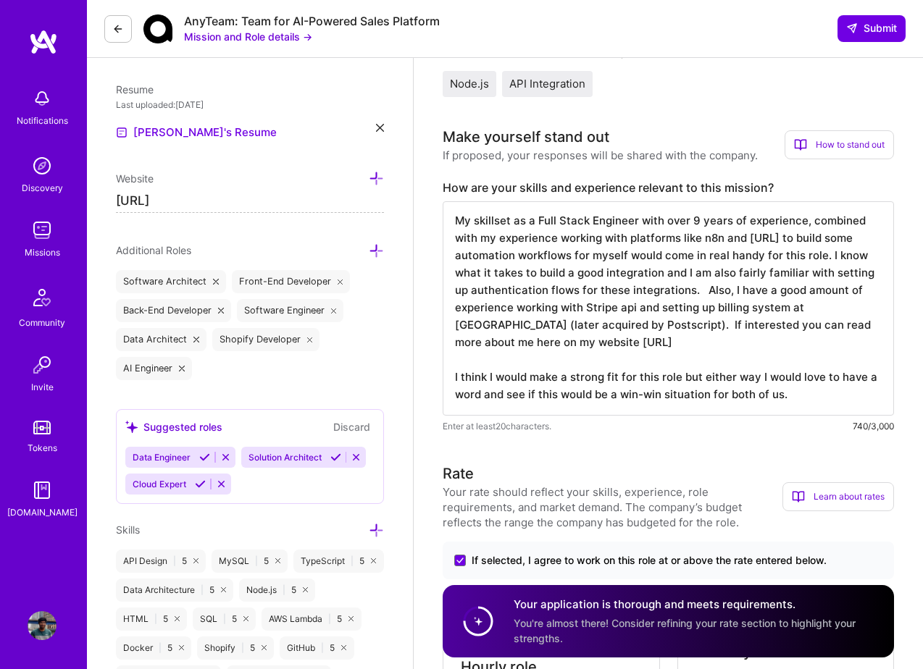
scroll to position [370, 0]
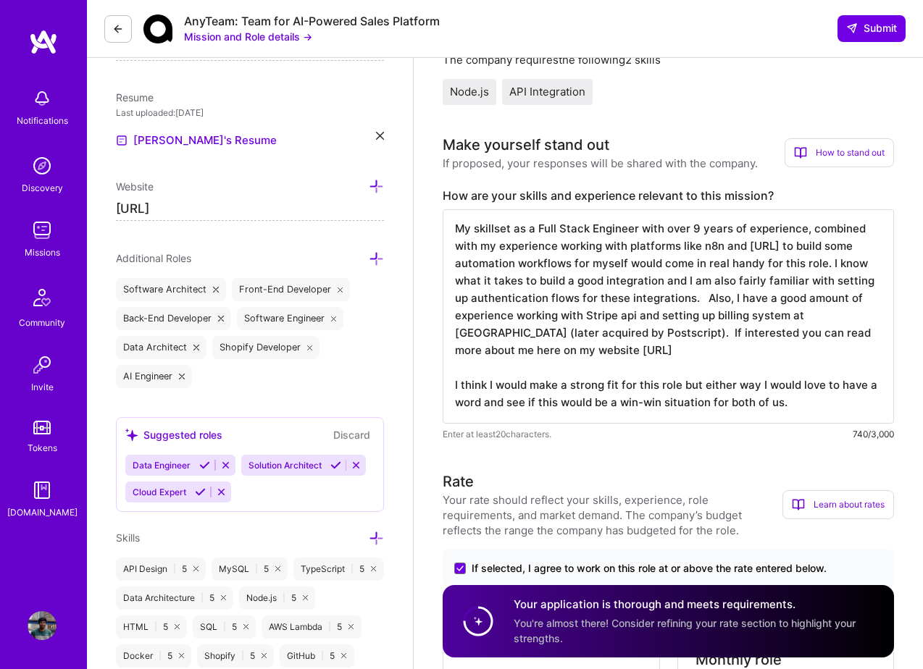
click at [807, 405] on textarea "My skillset as a Full Stack Engineer with over 9 years of experience, combined …" at bounding box center [668, 316] width 451 height 214
click at [665, 359] on textarea "My skillset as a Full Stack Engineer with over 9 years of experience, combined …" at bounding box center [668, 316] width 451 height 214
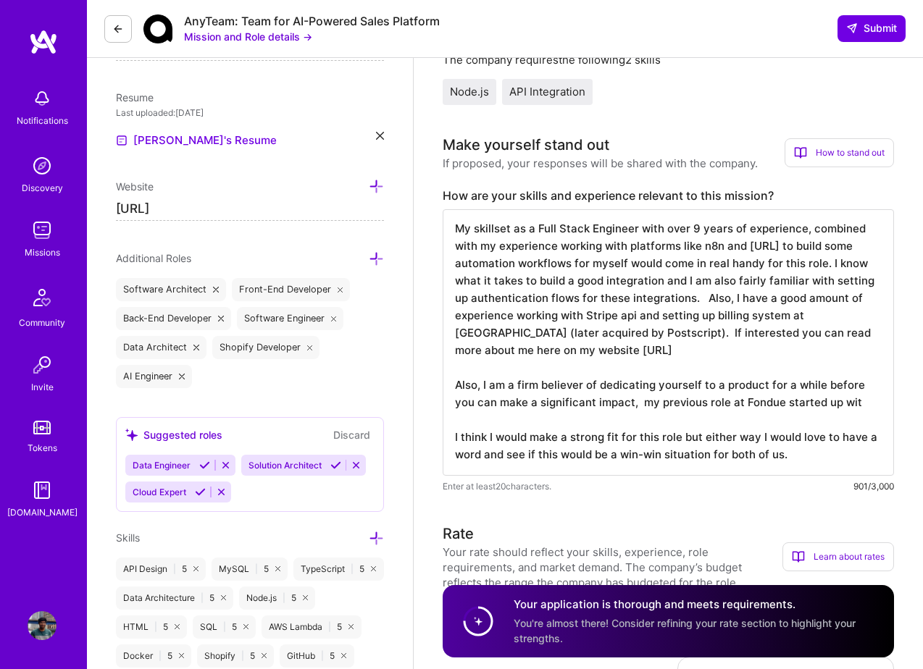
type textarea "My skillset as a Full Stack Engineer with over 9 years of experience, combined …"
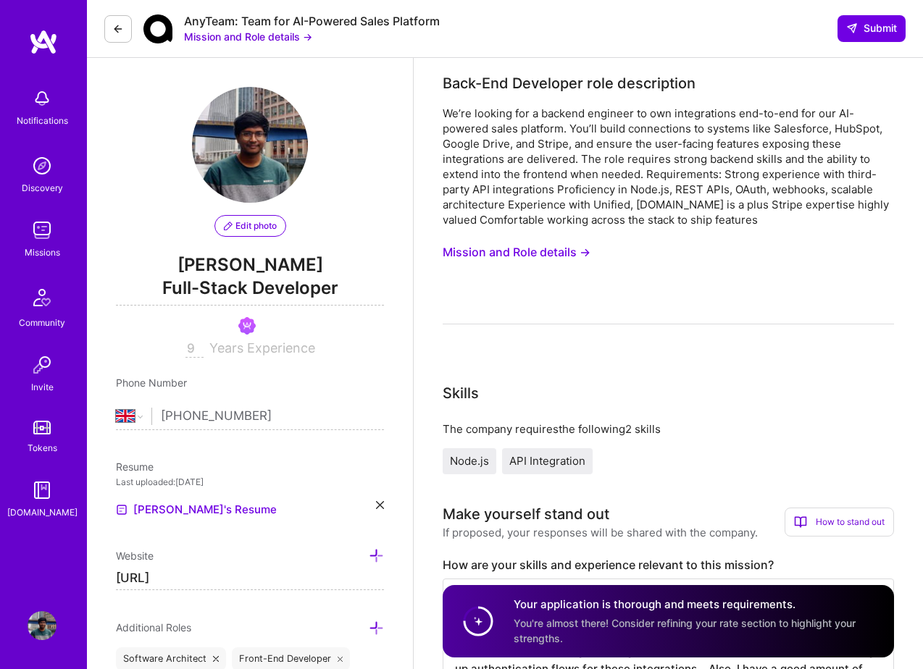
select select "GB"
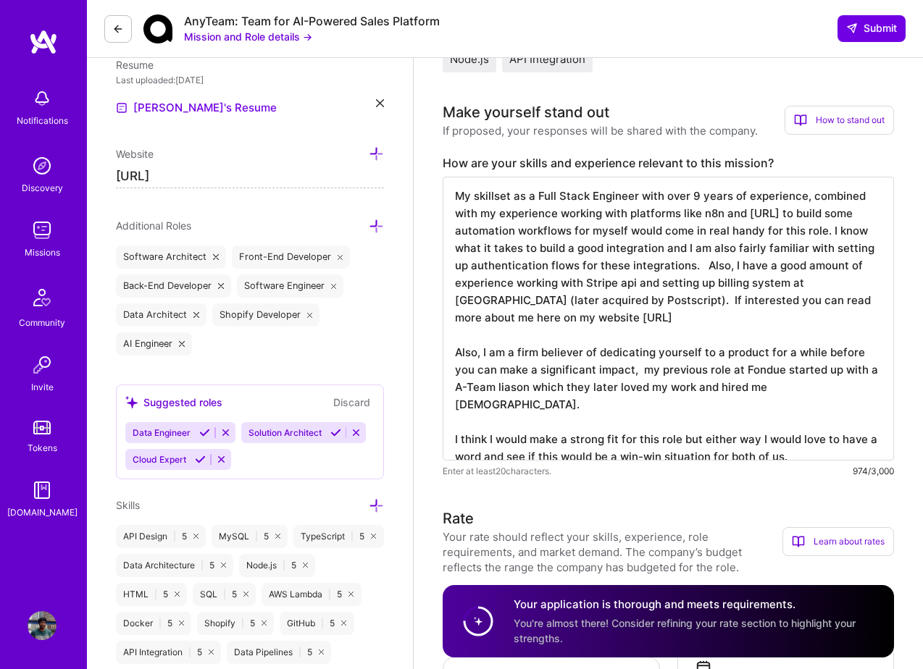
scroll to position [414, 0]
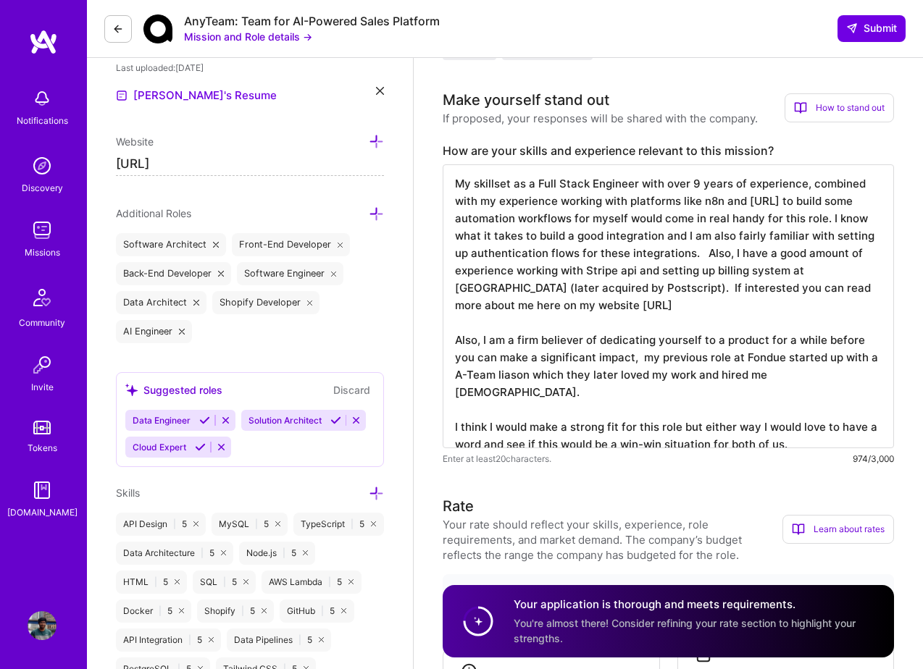
click at [496, 376] on textarea "My skillset as a Full Stack Engineer with over 9 years of experience, combined …" at bounding box center [668, 306] width 451 height 284
click at [476, 389] on textarea "My skillset as a Full Stack Engineer with over 9 years of experience, combined …" at bounding box center [668, 306] width 451 height 284
click at [810, 376] on textarea "My skillset as a Full Stack Engineer with over 9 years of experience, combined …" at bounding box center [668, 306] width 451 height 284
click at [496, 366] on textarea "My skillset as a Full Stack Engineer with over 9 years of experience, combined …" at bounding box center [668, 306] width 451 height 284
click at [520, 400] on textarea "My skillset as a Full Stack Engineer with over 9 years of experience, combined …" at bounding box center [668, 306] width 451 height 284
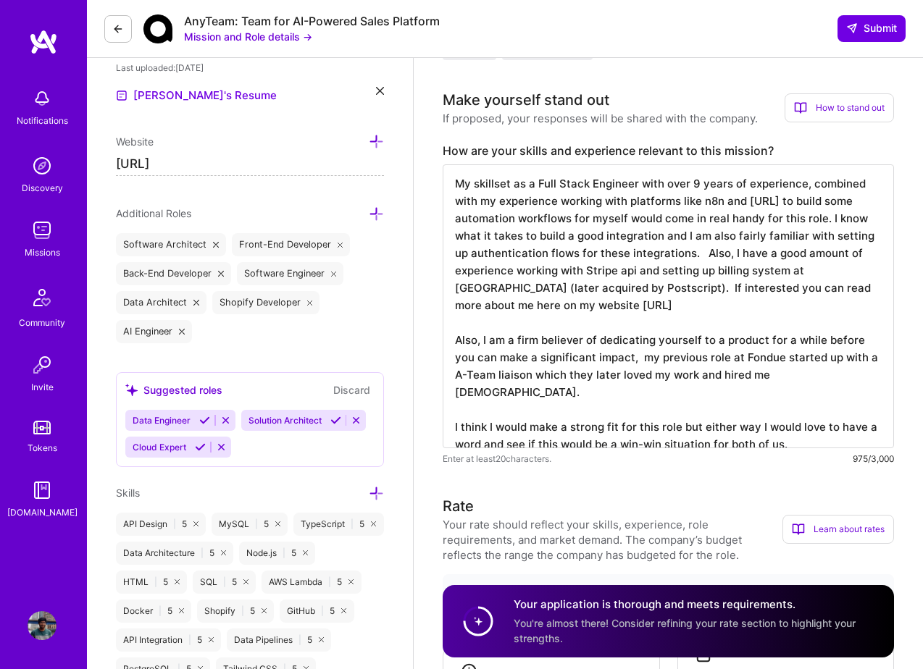
click at [823, 355] on textarea "My skillset as a Full Stack Engineer with over 9 years of experience, combined …" at bounding box center [668, 306] width 451 height 284
click at [788, 375] on textarea "My skillset as a Full Stack Engineer with over 9 years of experience, combined …" at bounding box center [668, 306] width 451 height 284
click at [776, 383] on textarea "My skillset as a Full Stack Engineer with over 9 years of experience, combined …" at bounding box center [668, 306] width 451 height 284
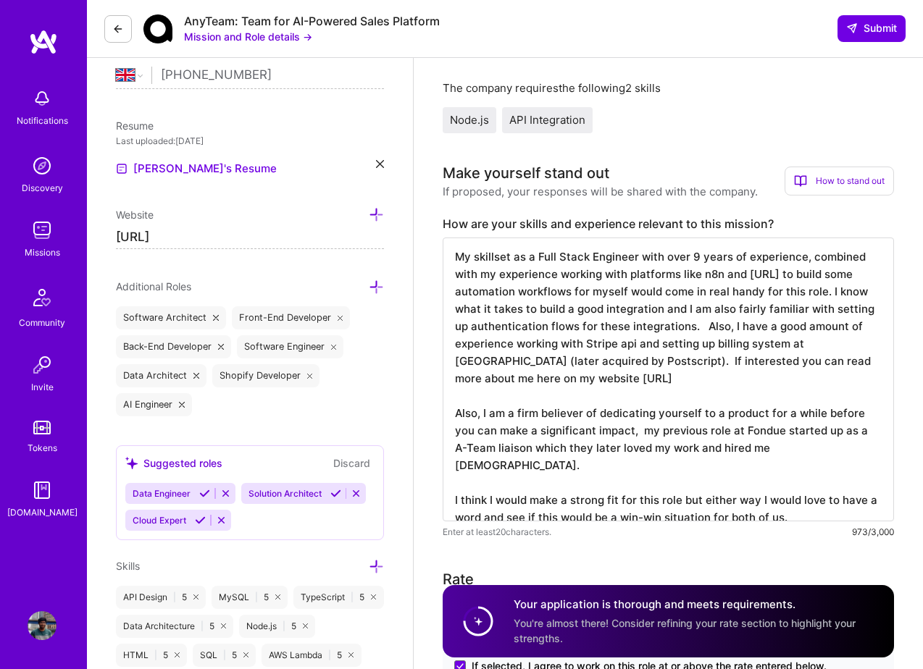
scroll to position [456, 0]
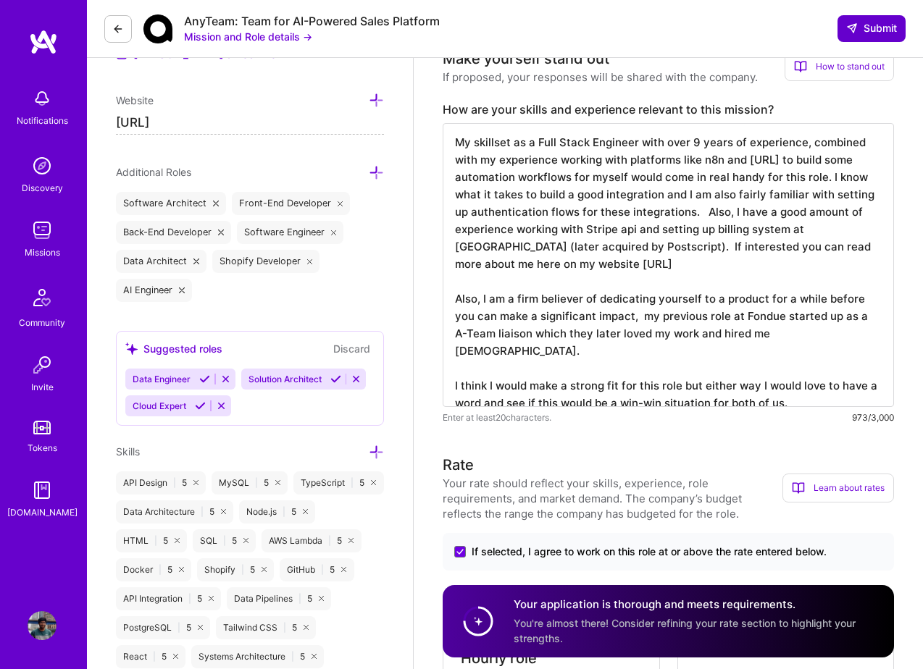
type textarea "My skillset as a Full Stack Engineer with over 9 years of experience, combined …"
click at [869, 27] on span "Submit" at bounding box center [871, 28] width 51 height 14
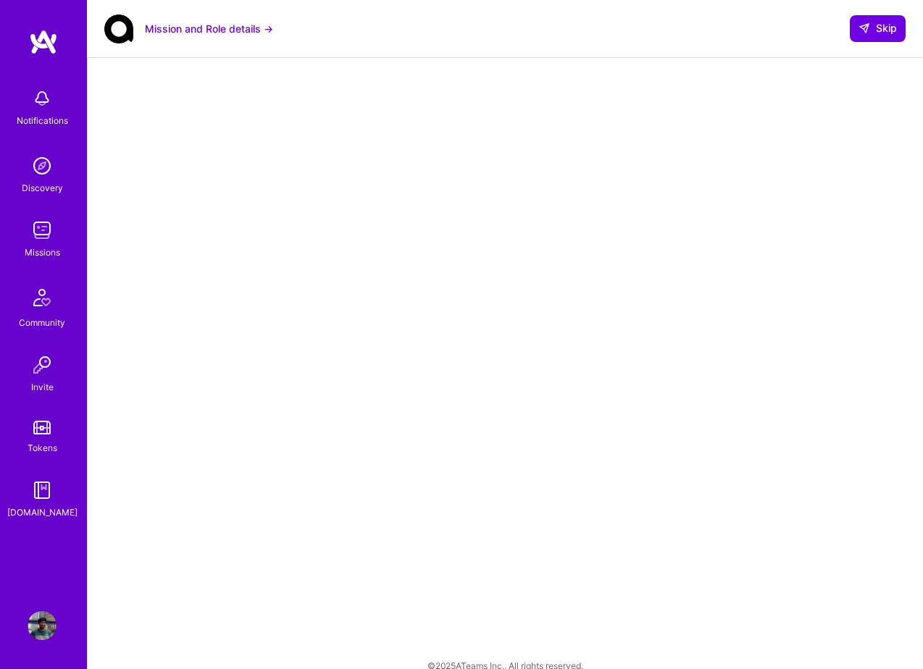
scroll to position [146, 0]
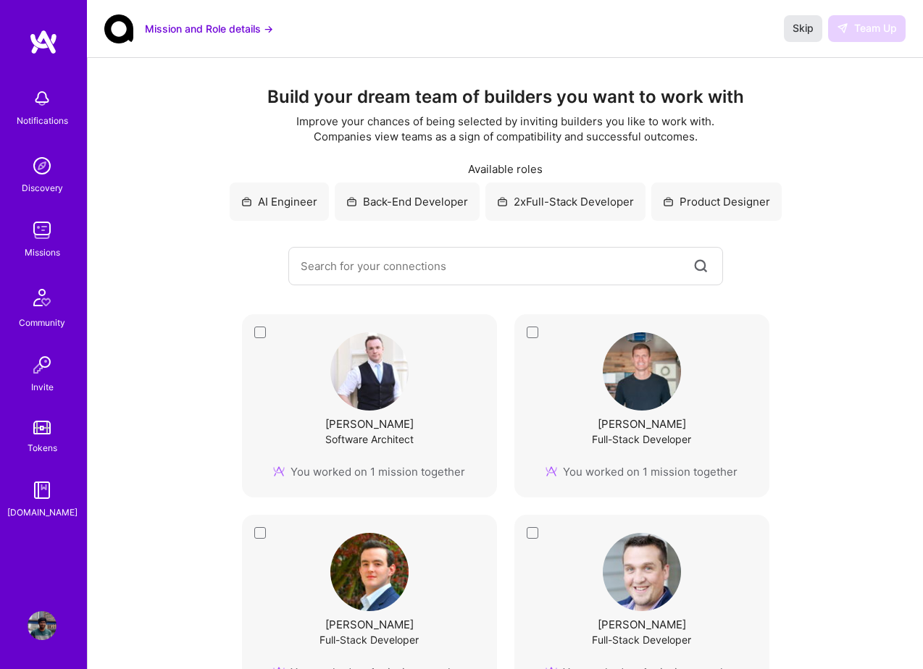
click at [805, 30] on span "Skip" at bounding box center [803, 28] width 21 height 14
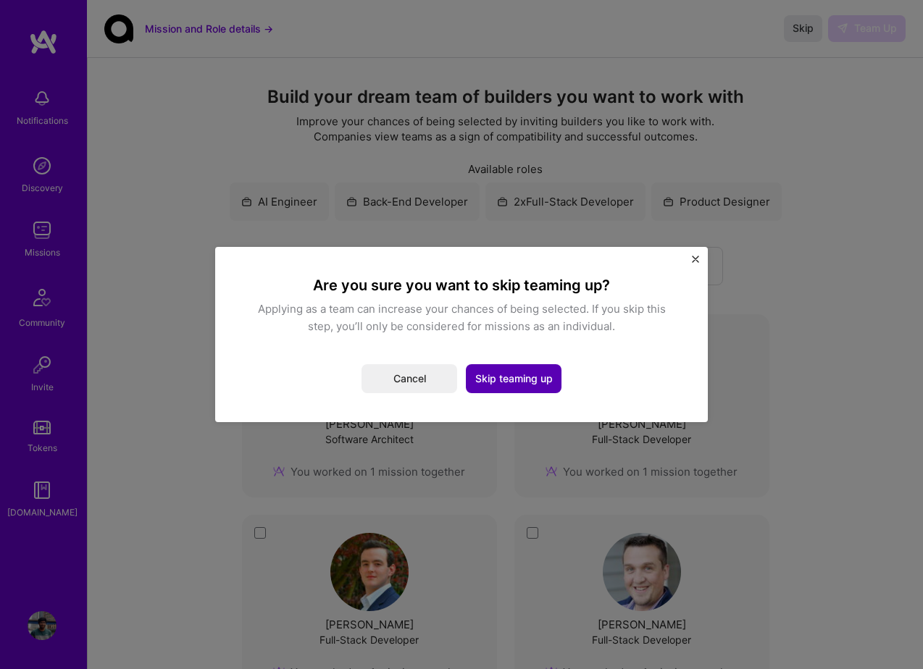
click at [484, 378] on button "Skip teaming up" at bounding box center [514, 378] width 96 height 29
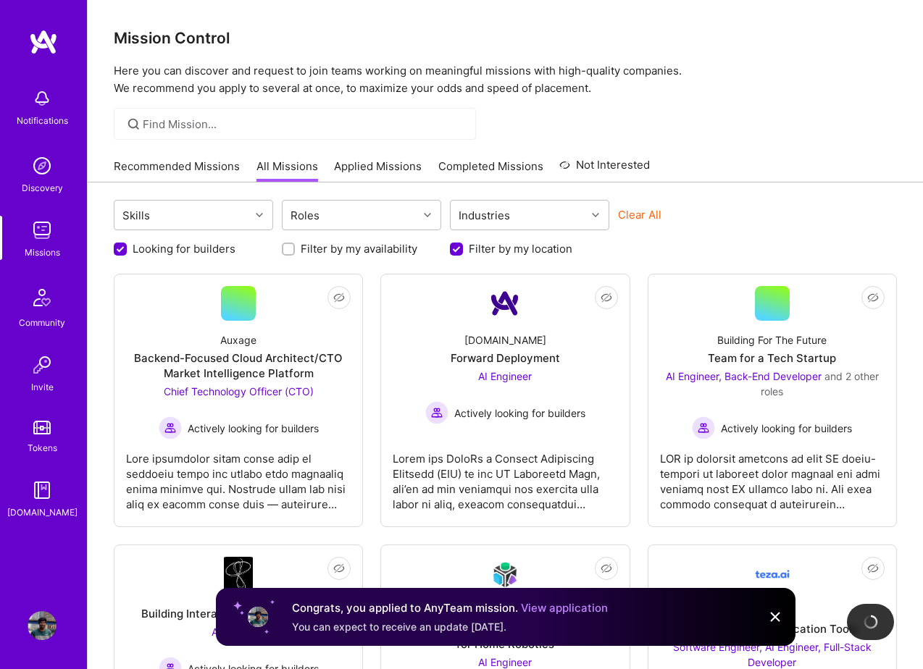
click at [364, 162] on link "Applied Missions" at bounding box center [378, 171] width 88 height 24
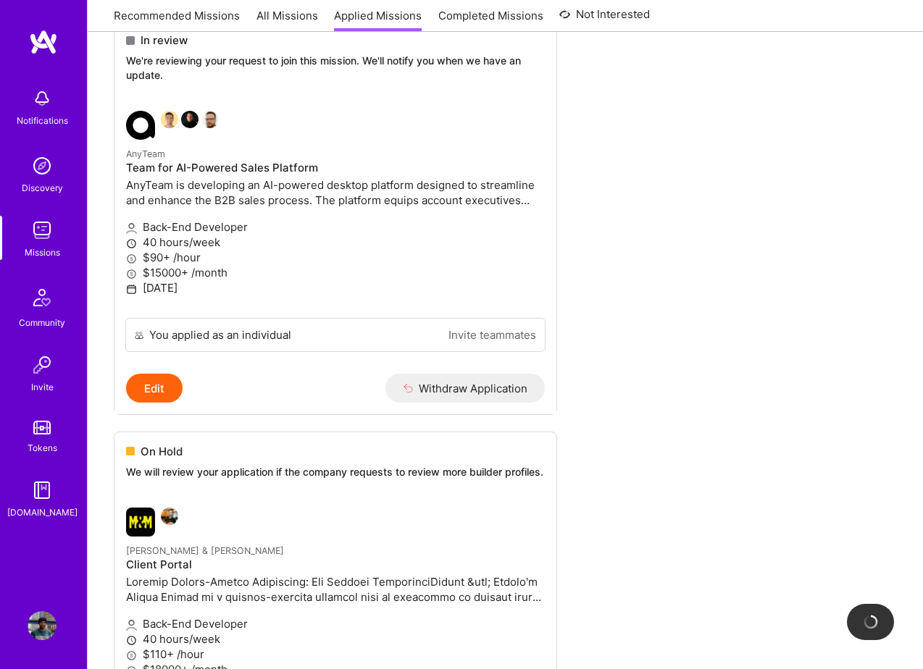
scroll to position [1666, 0]
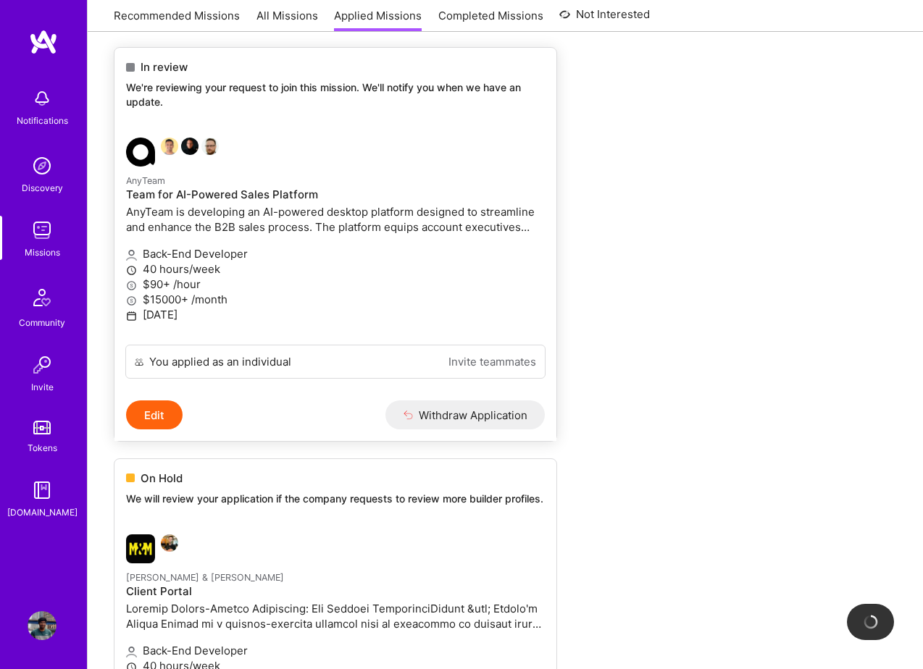
click at [138, 167] on img at bounding box center [140, 152] width 29 height 29
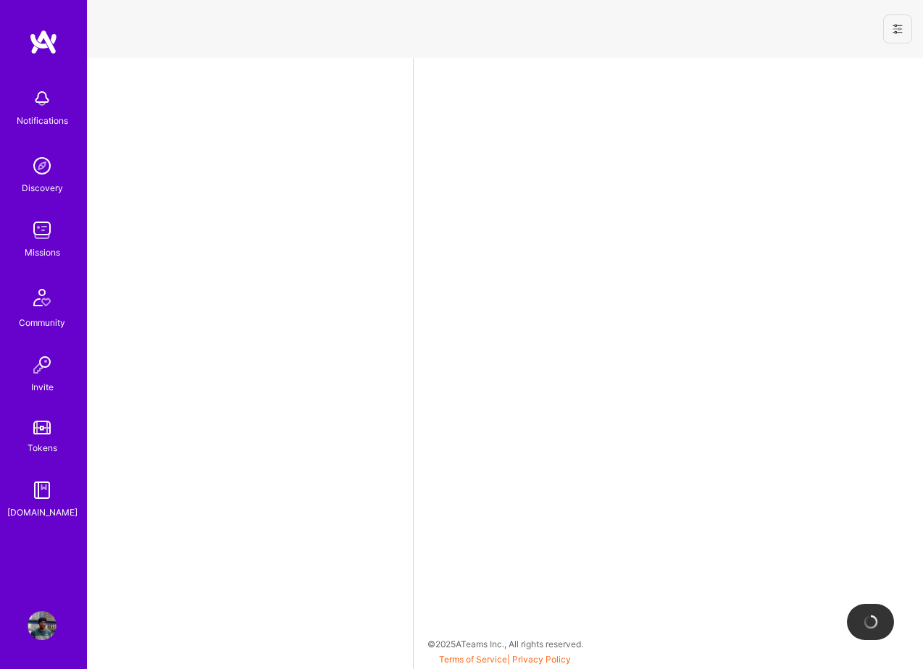
select select "GB"
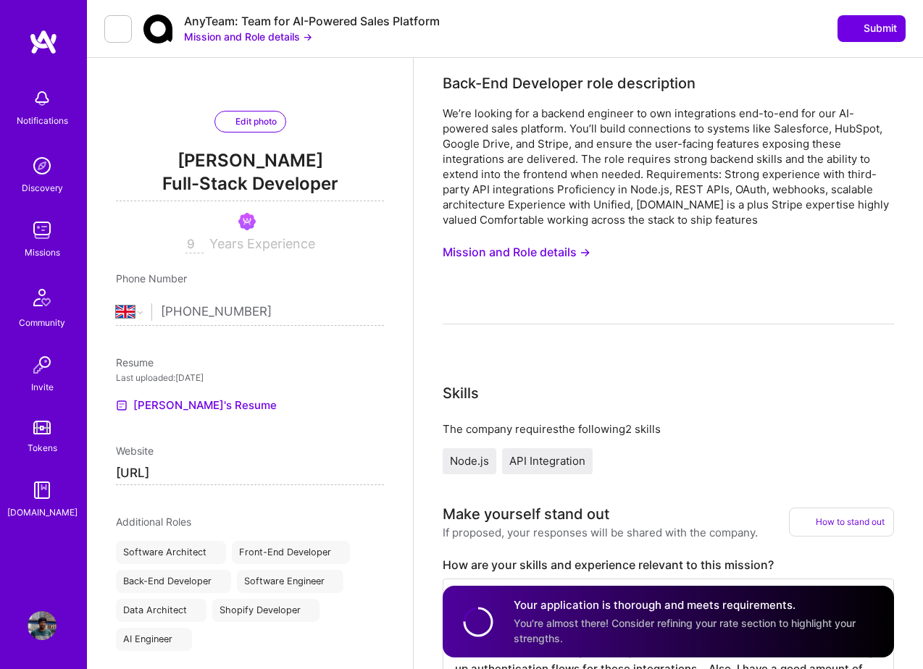
click at [266, 37] on button "Mission and Role details →" at bounding box center [248, 36] width 128 height 15
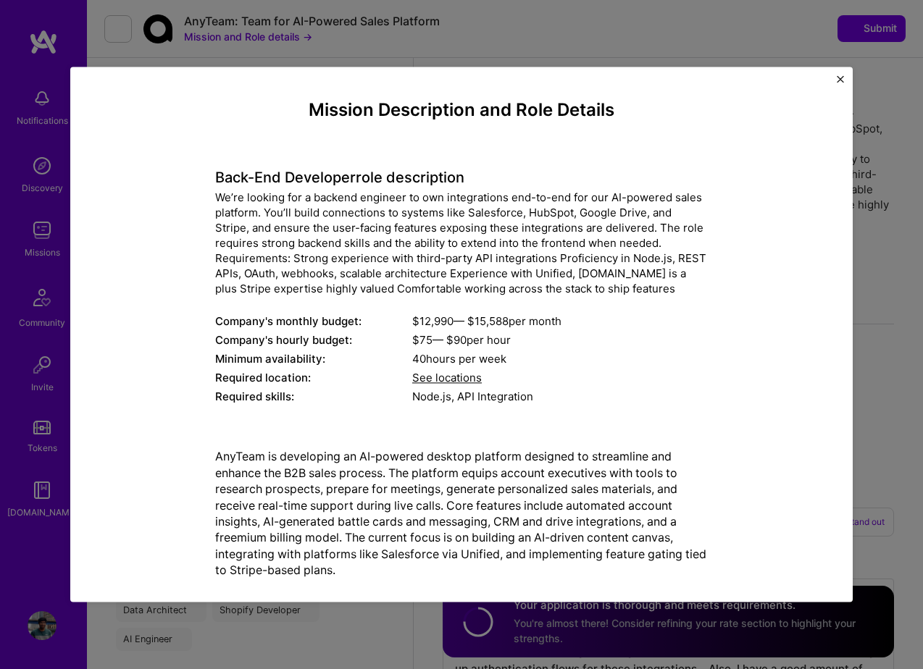
click at [314, 51] on div "Mission Description and Role Details Back-End Developer role description We’re …" at bounding box center [461, 334] width 923 height 669
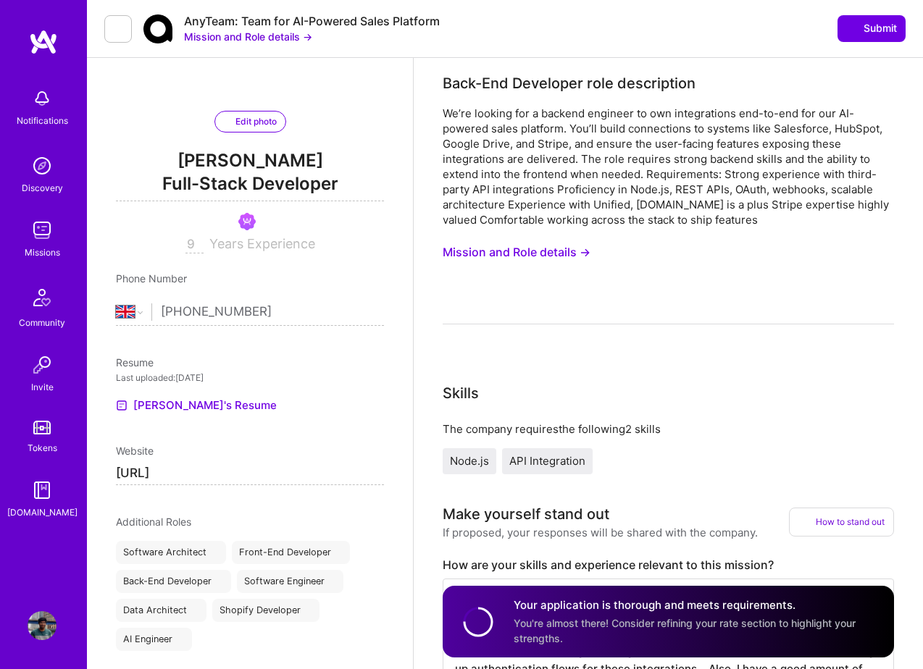
click at [127, 21] on button at bounding box center [118, 29] width 28 height 28
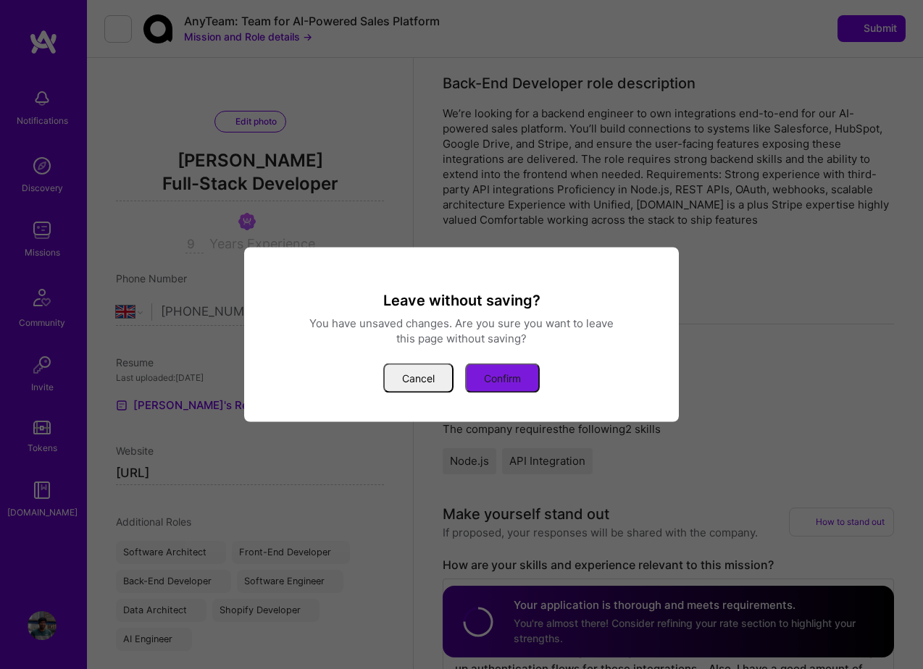
click at [480, 368] on button "Confirm" at bounding box center [502, 379] width 75 height 30
